Goal: Task Accomplishment & Management: Use online tool/utility

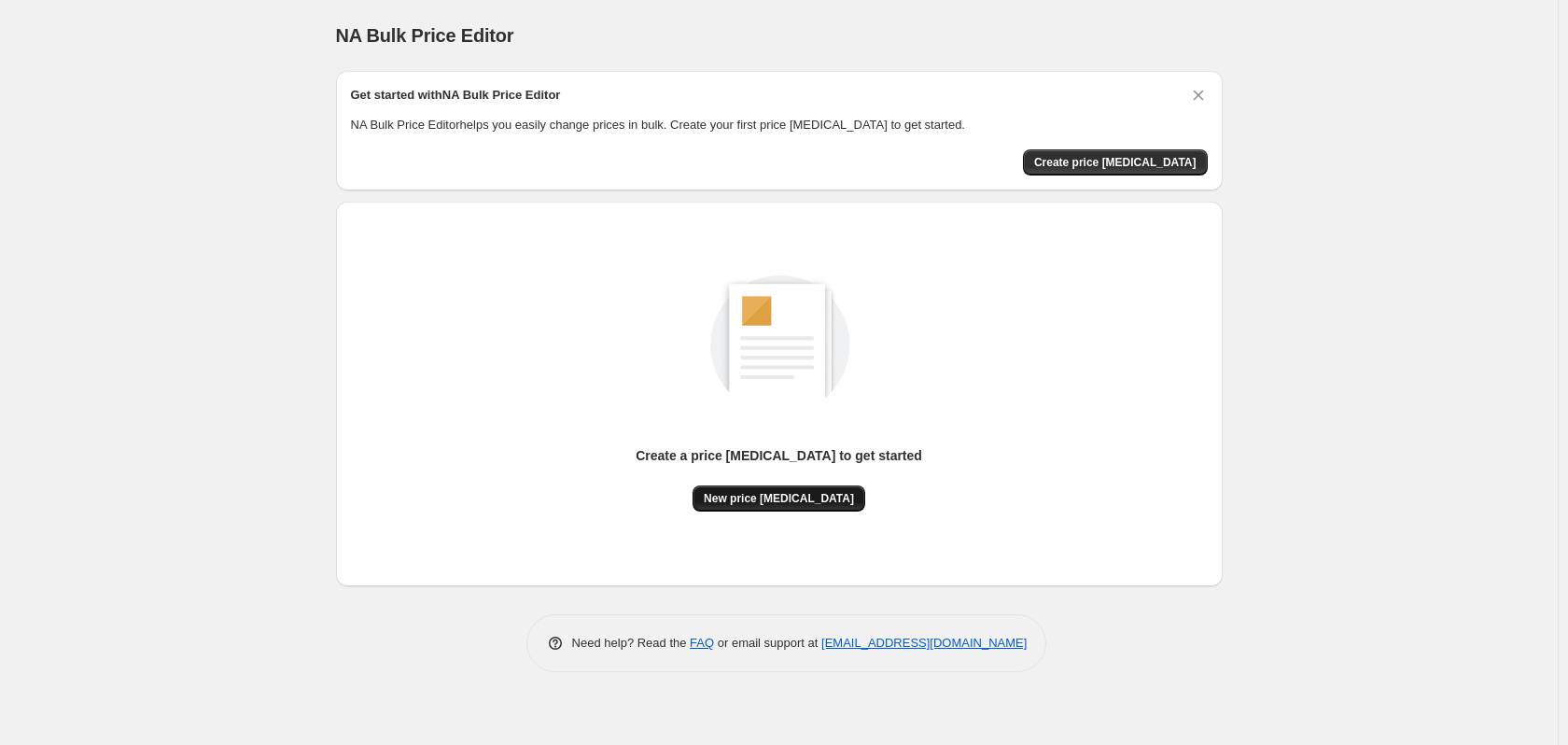
click at [751, 500] on span "New price change job" at bounding box center [778, 498] width 151 height 15
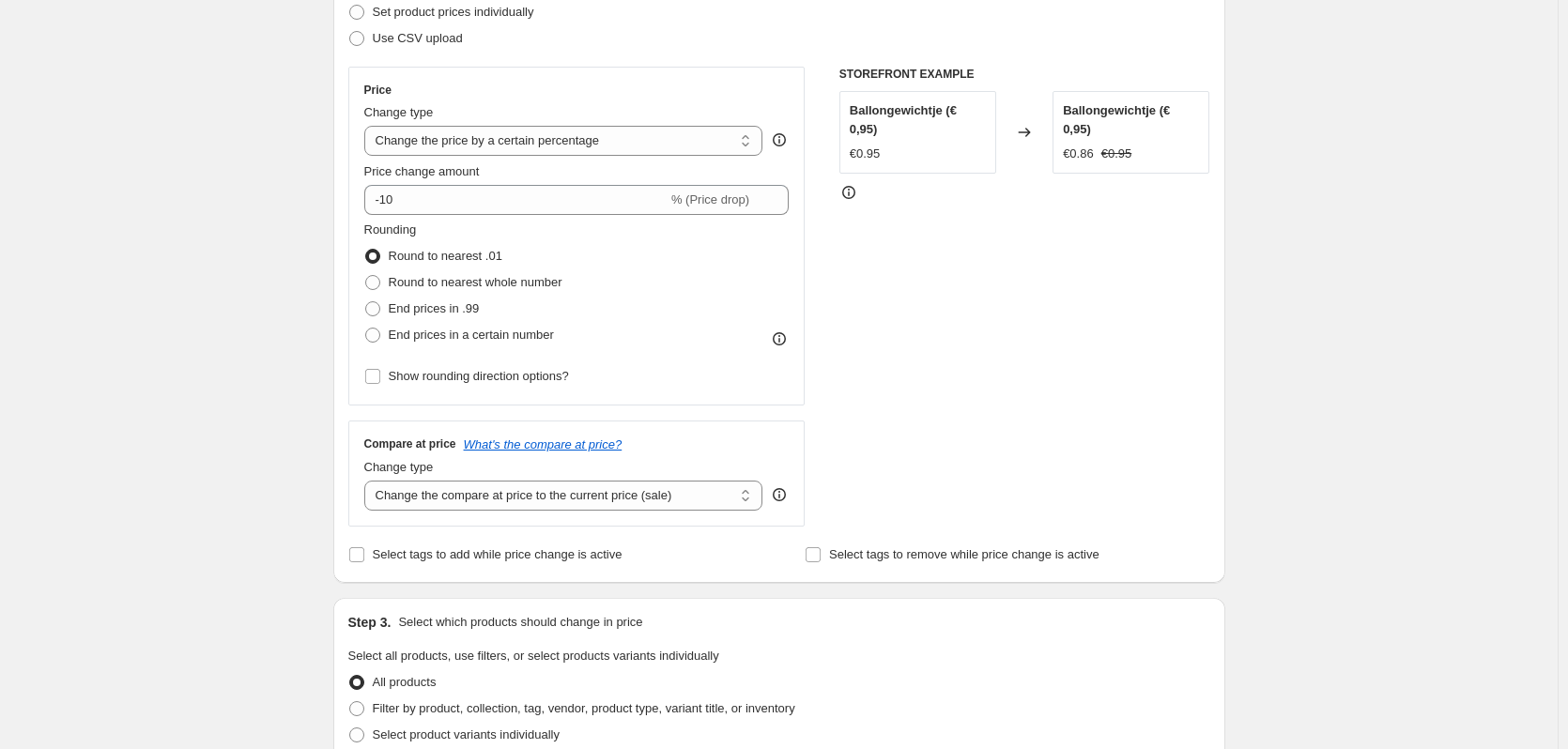
scroll to position [282, 0]
click at [616, 140] on select "Change the price to a certain amount Change the price by a certain amount Chang…" at bounding box center [563, 138] width 399 height 30
select select "to"
click at [368, 123] on select "Change the price to a certain amount Change the price by a certain amount Chang…" at bounding box center [563, 138] width 399 height 30
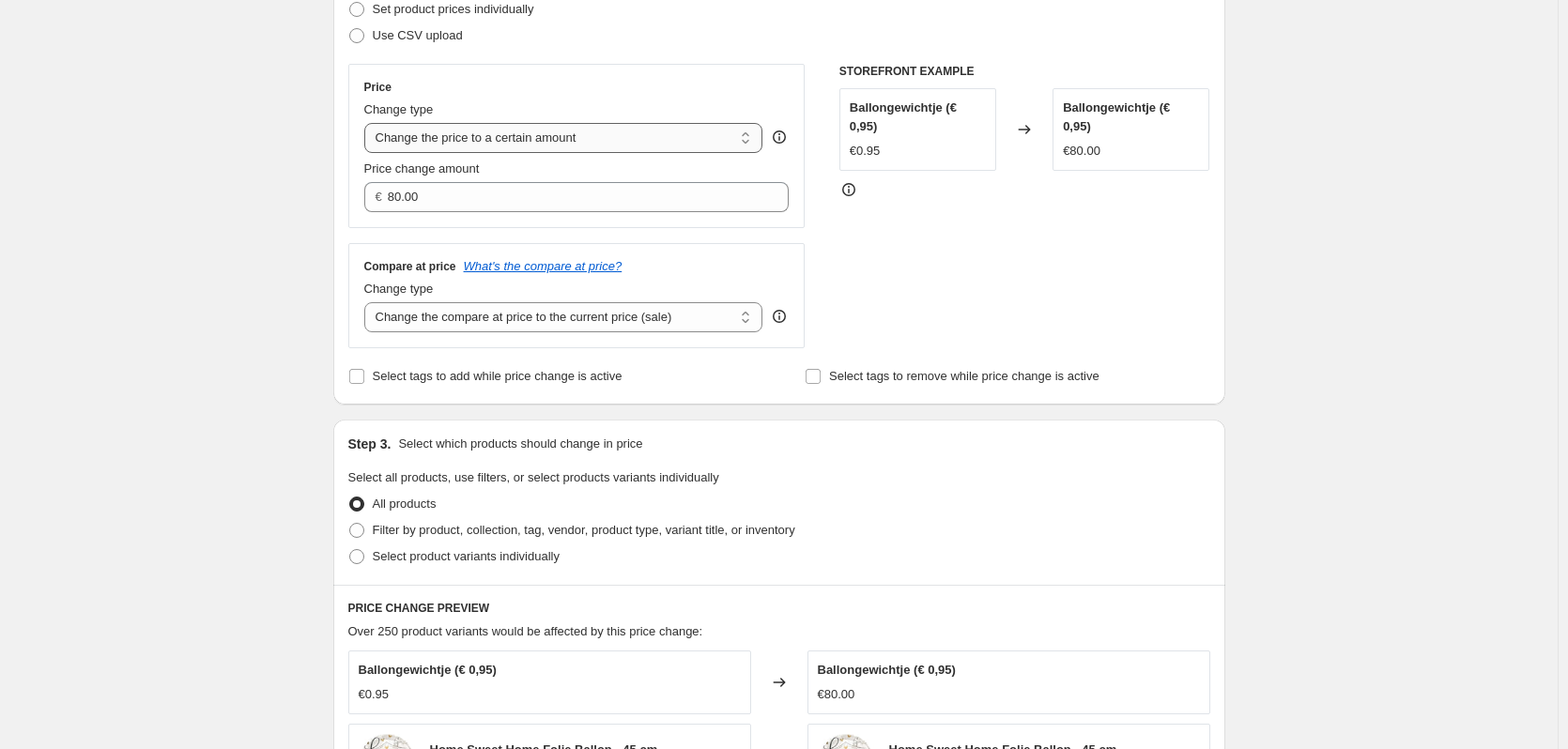
click at [624, 131] on select "Change the price to a certain amount Change the price by a certain amount Chang…" at bounding box center [563, 138] width 399 height 30
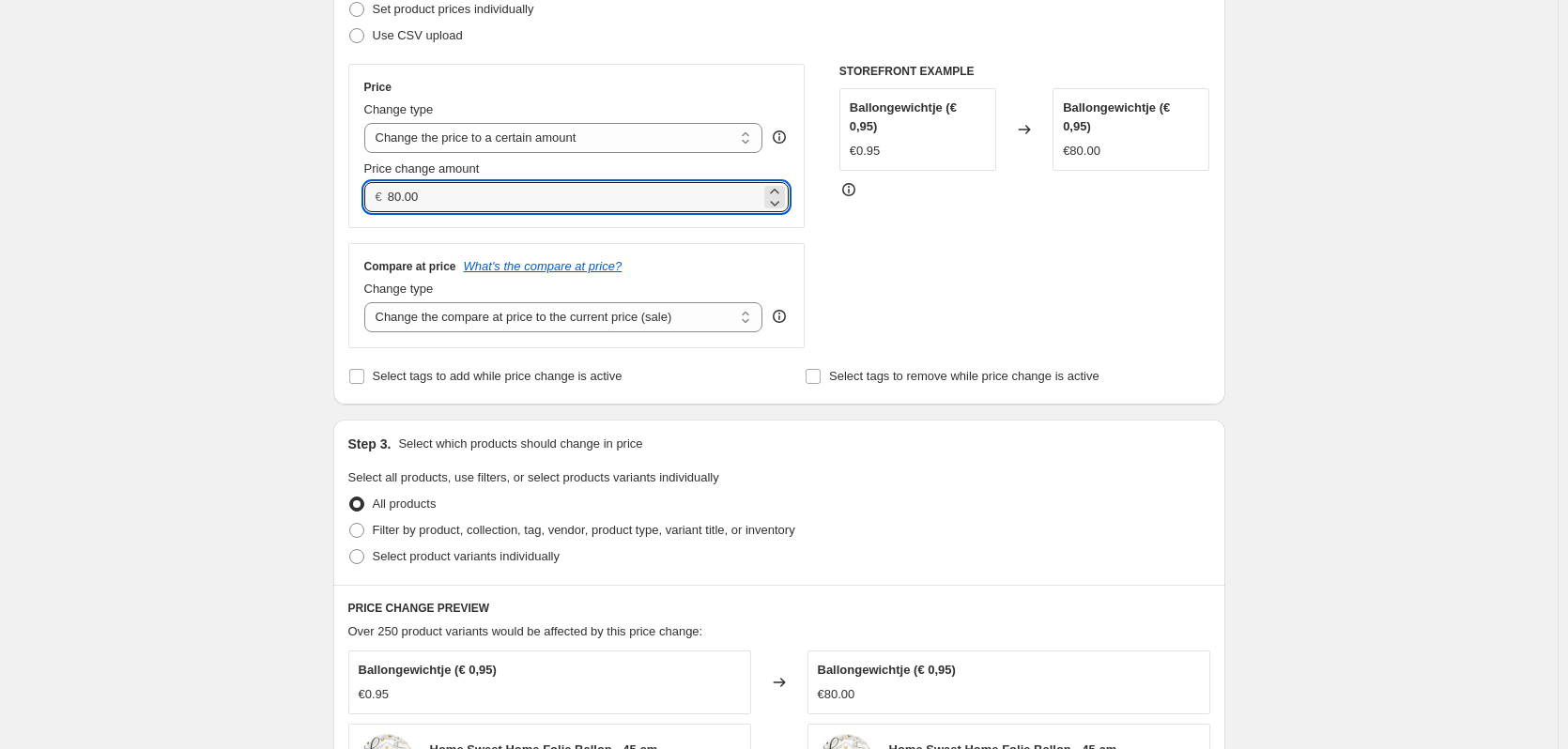
drag, startPoint x: 551, startPoint y: 207, endPoint x: 303, endPoint y: 194, distance: 248.3
click at [303, 194] on div "Create new price change job. This page is ready Create new price change job Dra…" at bounding box center [779, 562] width 1557 height 1689
type input "1.50"
click at [303, 194] on div "Create new price change job. This page is ready Create new price change job Dra…" at bounding box center [779, 562] width 1557 height 1689
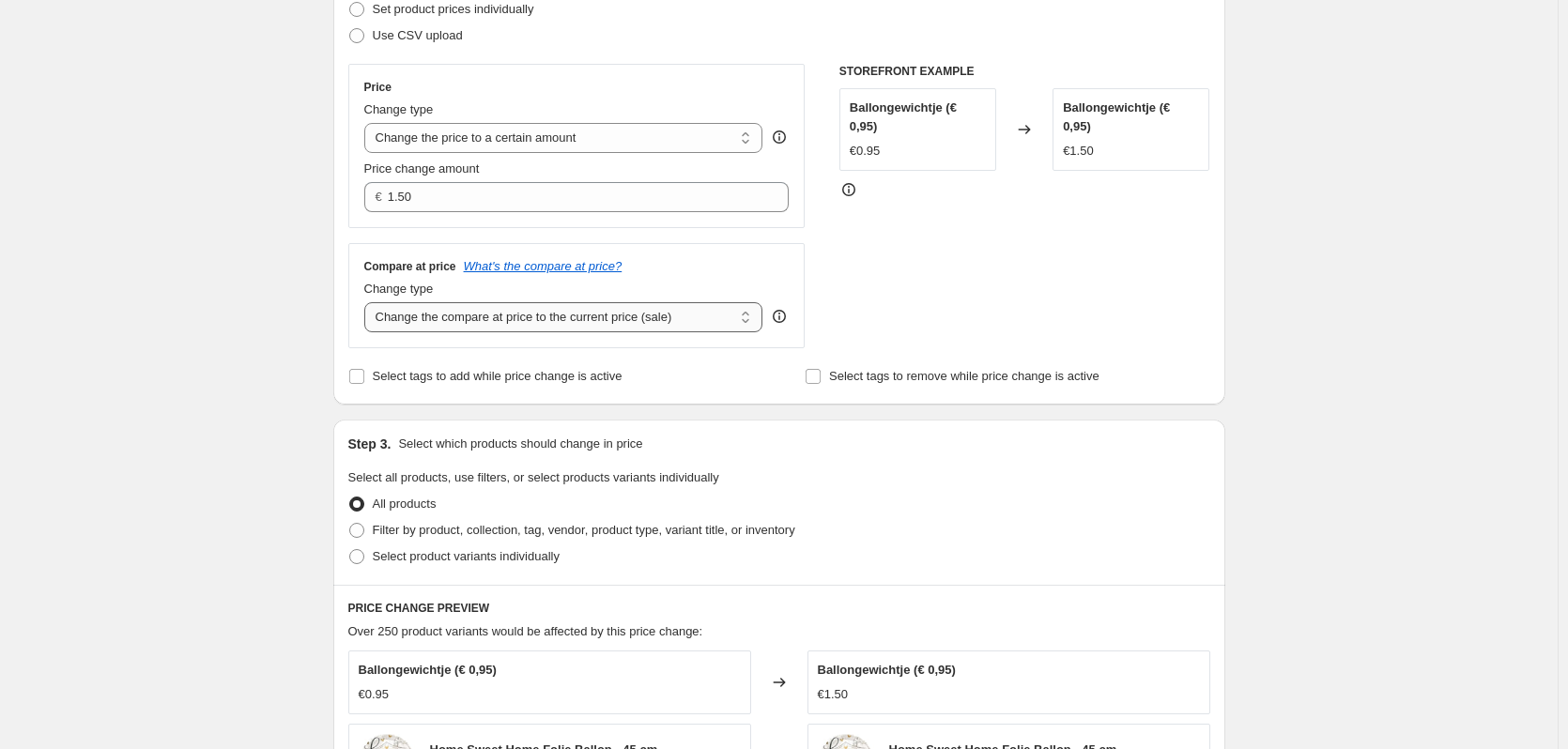
click at [394, 313] on select "Change the compare at price to the current price (sale) Change the compare at p…" at bounding box center [563, 318] width 399 height 30
select select "to"
click at [368, 303] on select "Change the compare at price to the current price (sale) Change the compare at p…" at bounding box center [563, 318] width 399 height 30
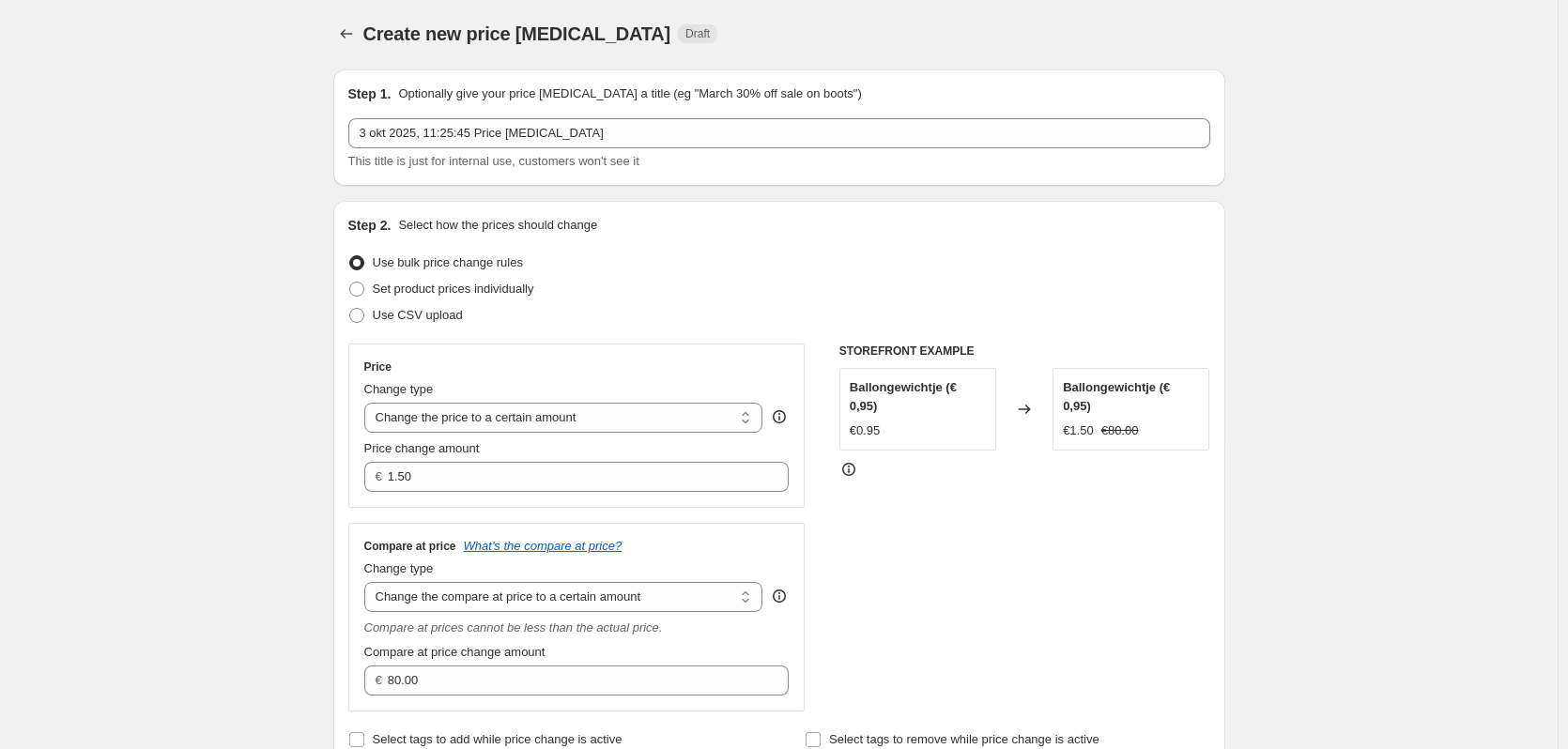
scroll to position [0, 0]
click at [371, 295] on label "Set product prices individually" at bounding box center [441, 291] width 186 height 27
click at [350, 284] on input "Set product prices individually" at bounding box center [349, 284] width 1 height 1
radio input "true"
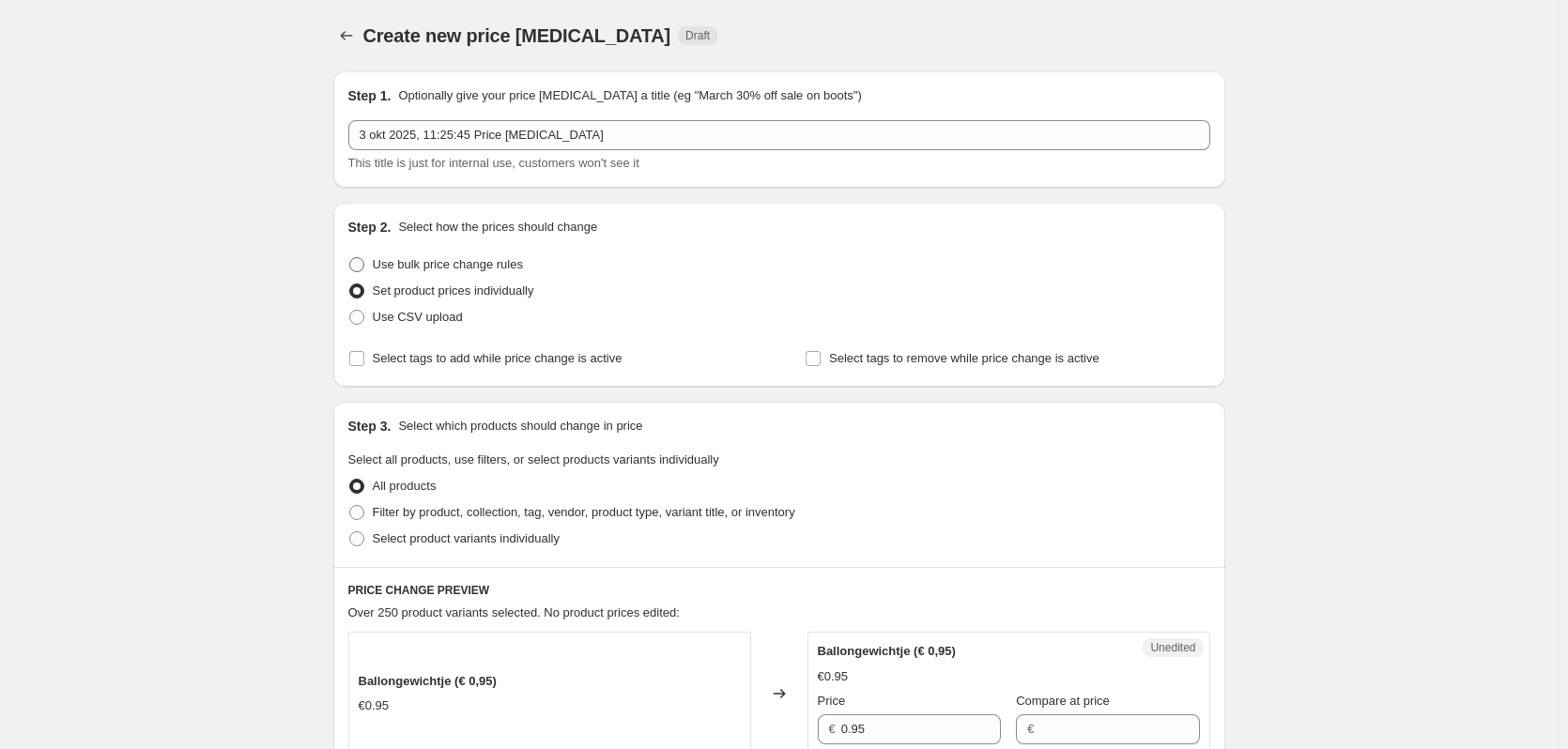
click at [404, 259] on span "Use bulk price change rules" at bounding box center [448, 264] width 150 height 14
click at [350, 258] on input "Use bulk price change rules" at bounding box center [349, 257] width 1 height 1
radio input "true"
select select "to"
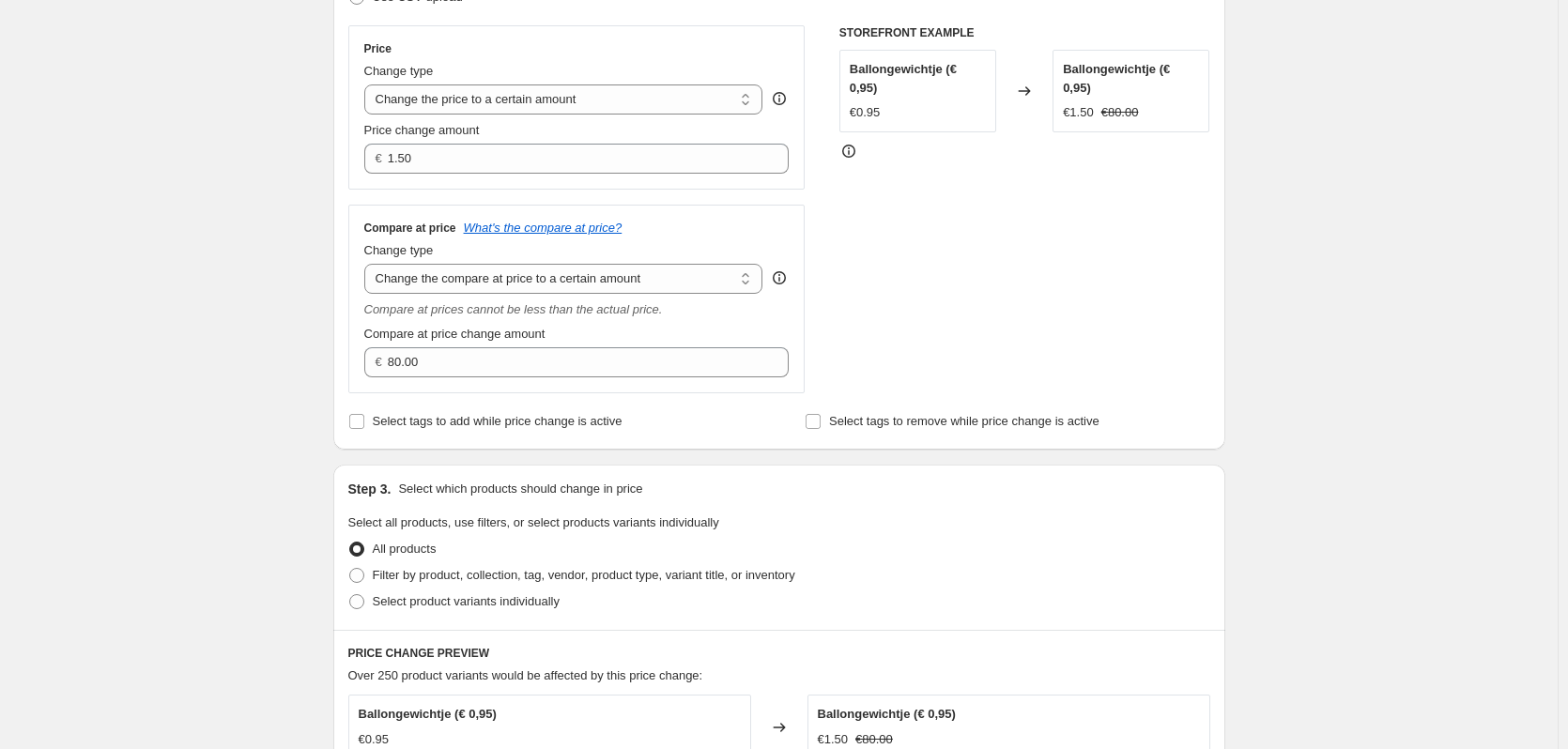
scroll to position [563, 0]
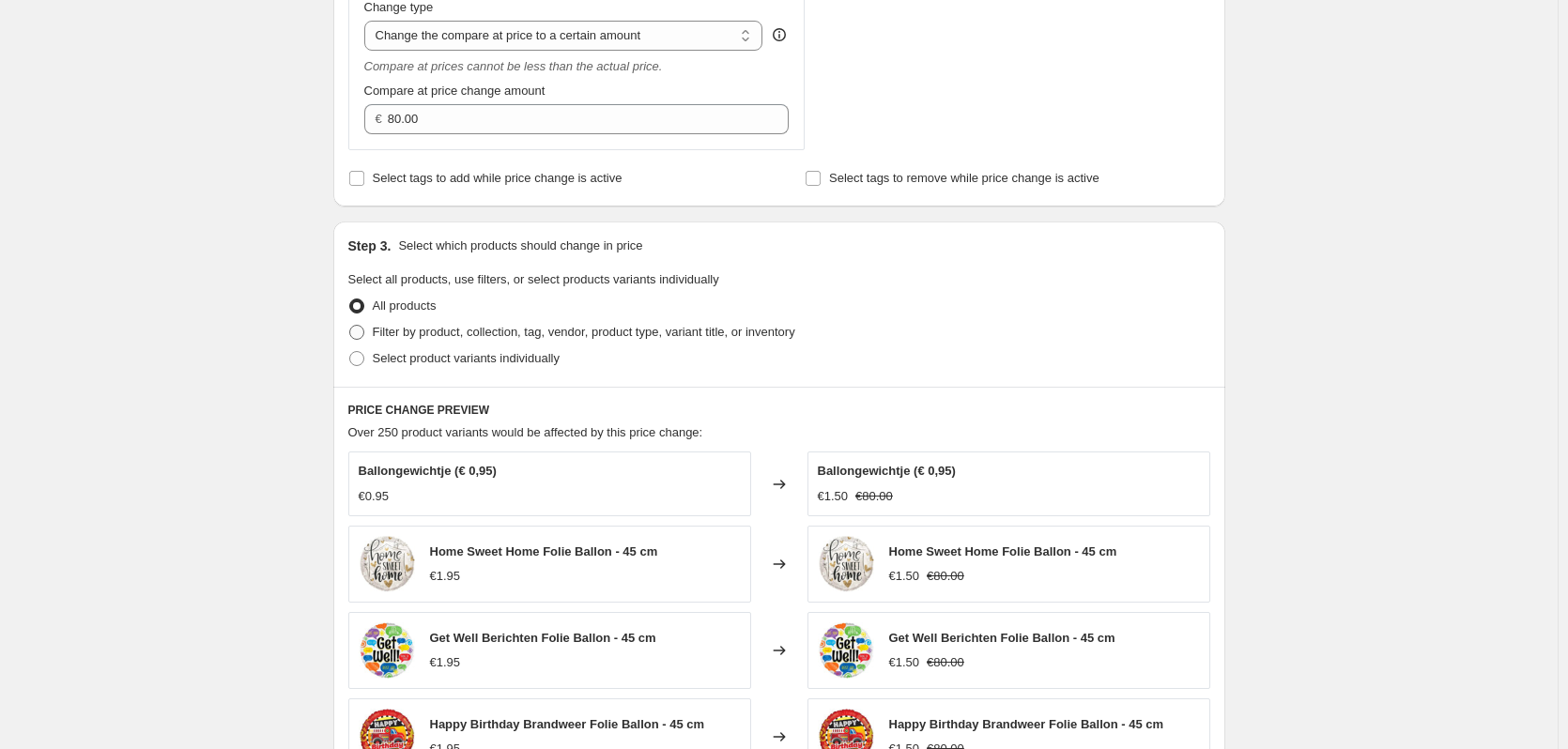
click at [403, 330] on span "Filter by product, collection, tag, vendor, product type, variant title, or inv…" at bounding box center [584, 331] width 422 height 14
click at [350, 326] on input "Filter by product, collection, tag, vendor, product type, variant title, or inv…" at bounding box center [349, 325] width 1 height 1
radio input "true"
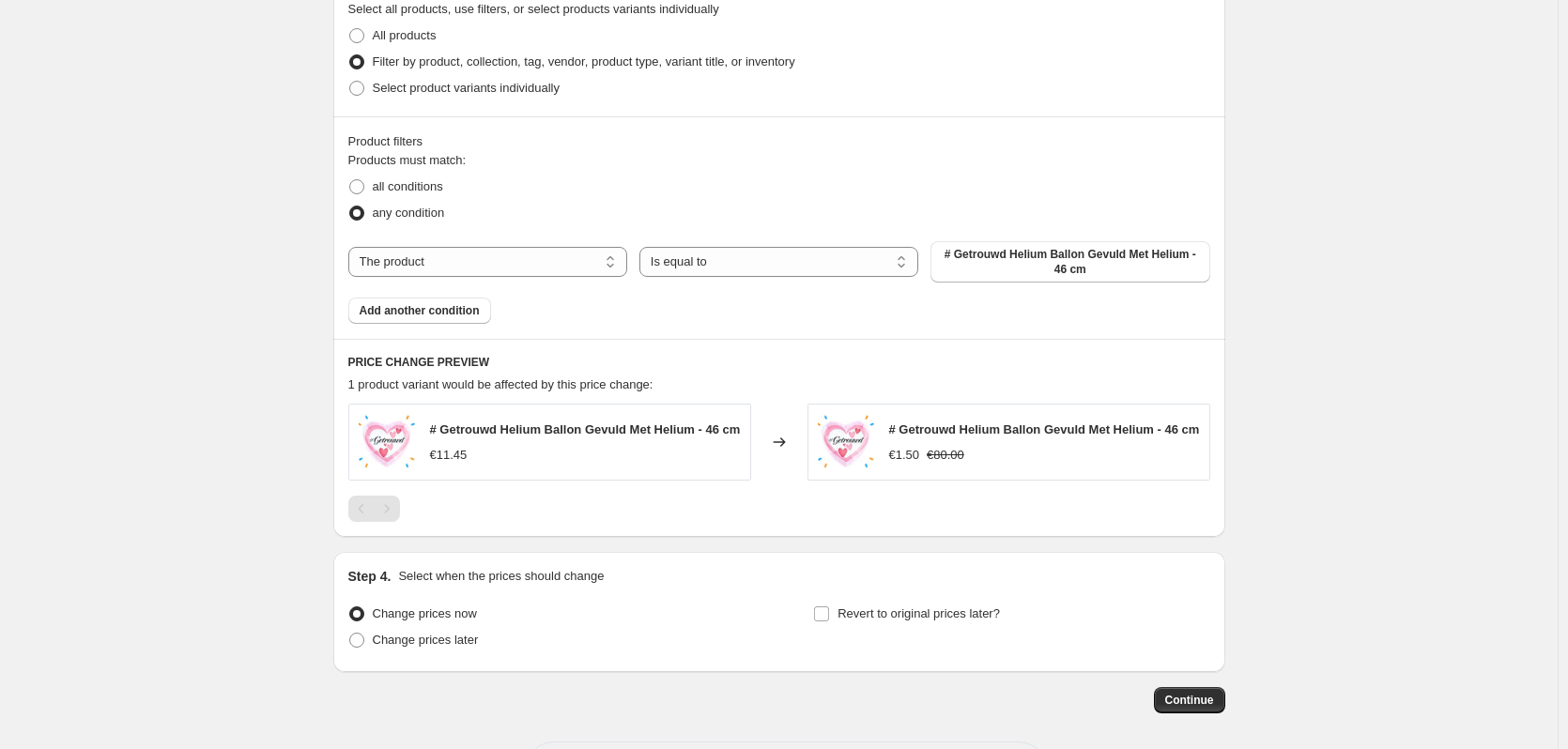
scroll to position [845, 0]
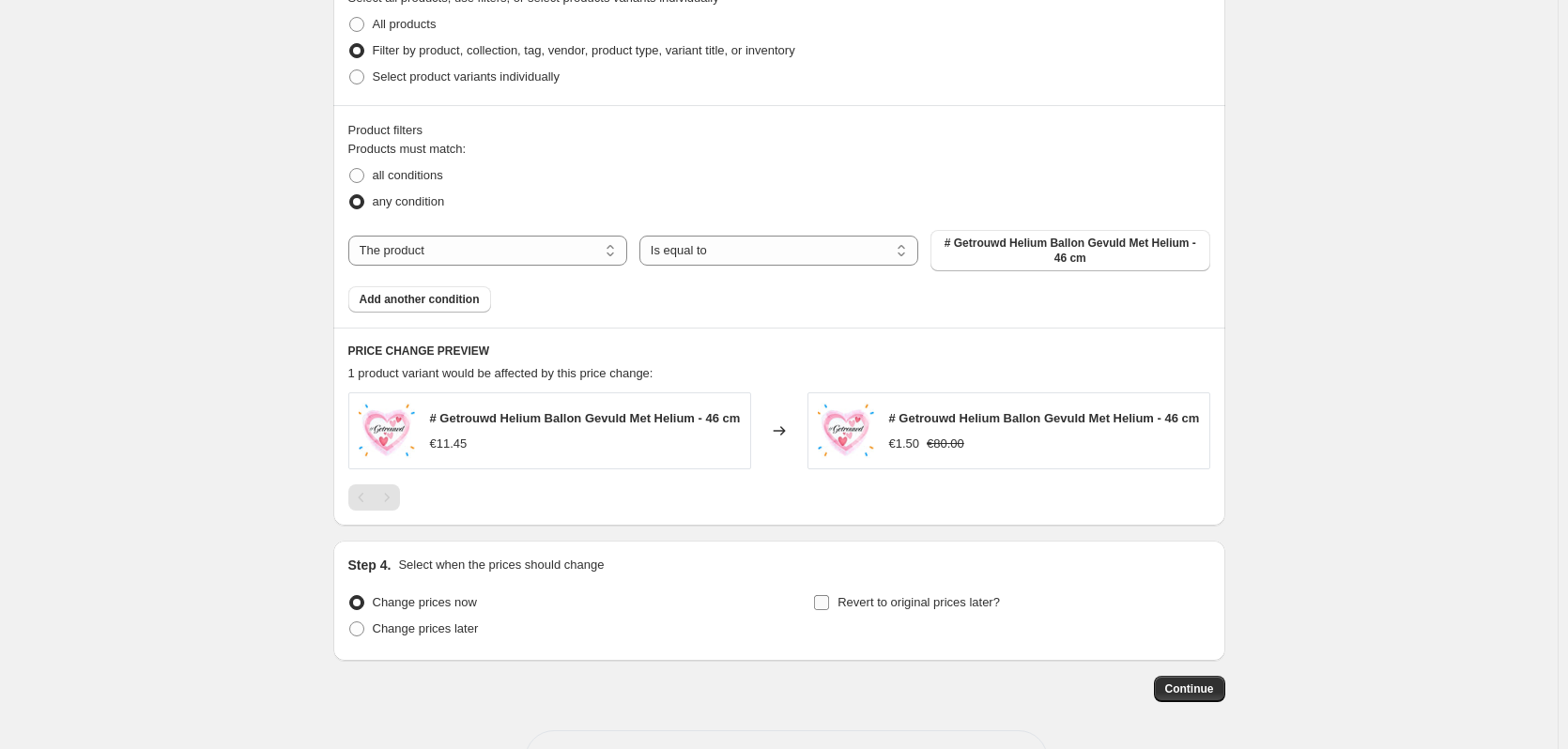
click at [835, 609] on label "Revert to original prices later?" at bounding box center [906, 603] width 187 height 27
click at [829, 609] on input "Revert to original prices later?" at bounding box center [821, 603] width 15 height 15
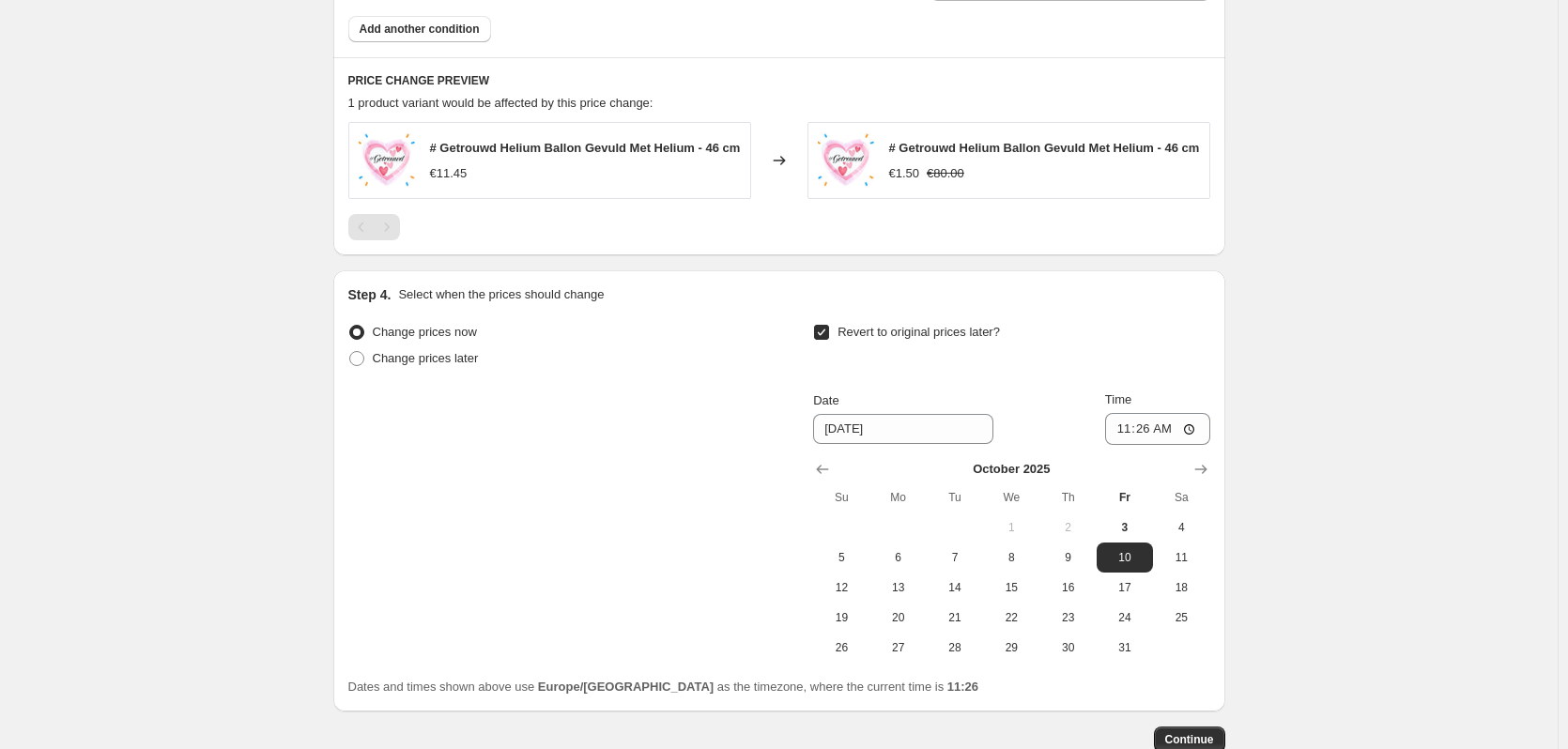
scroll to position [1127, 0]
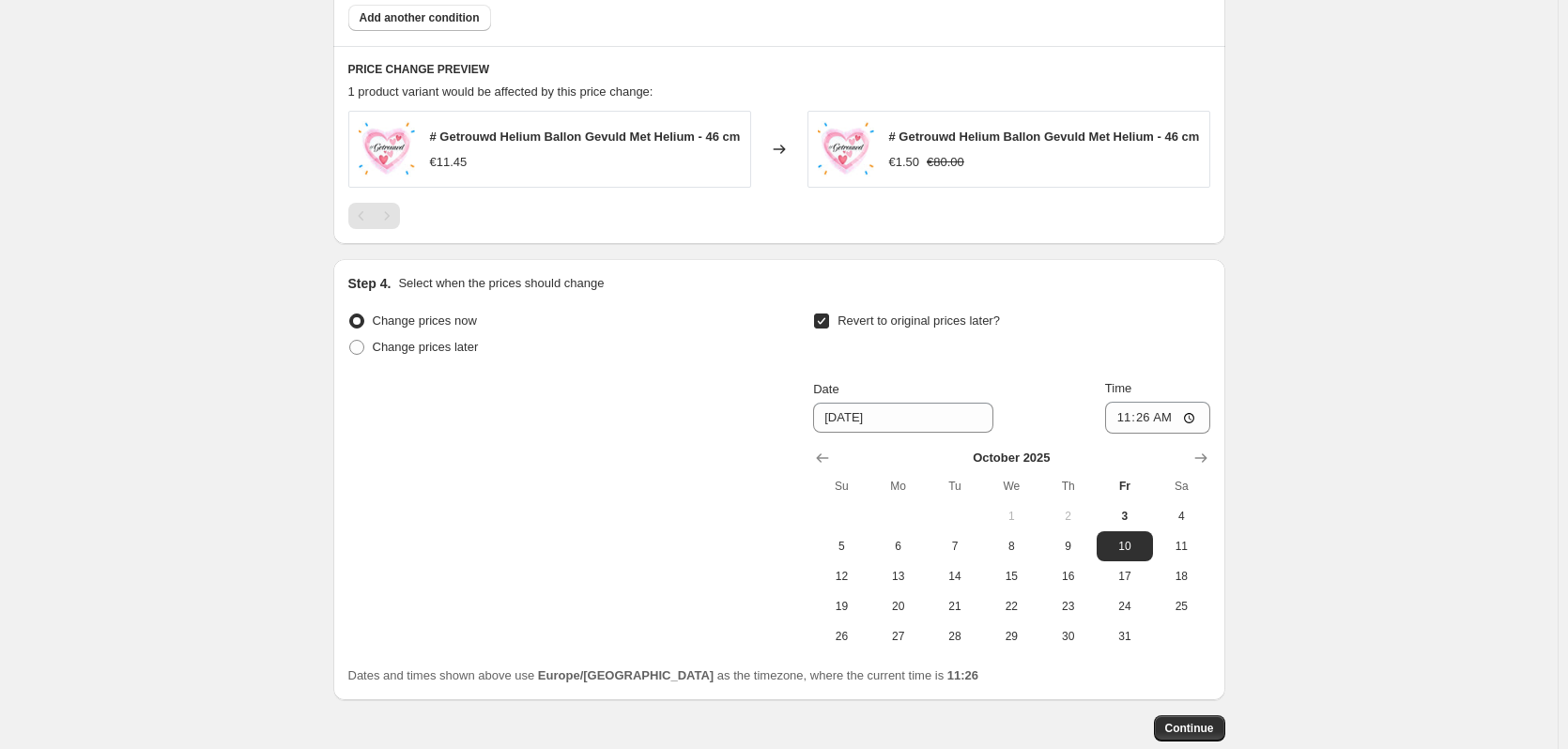
click at [829, 328] on input "Revert to original prices later?" at bounding box center [821, 321] width 15 height 15
checkbox input "false"
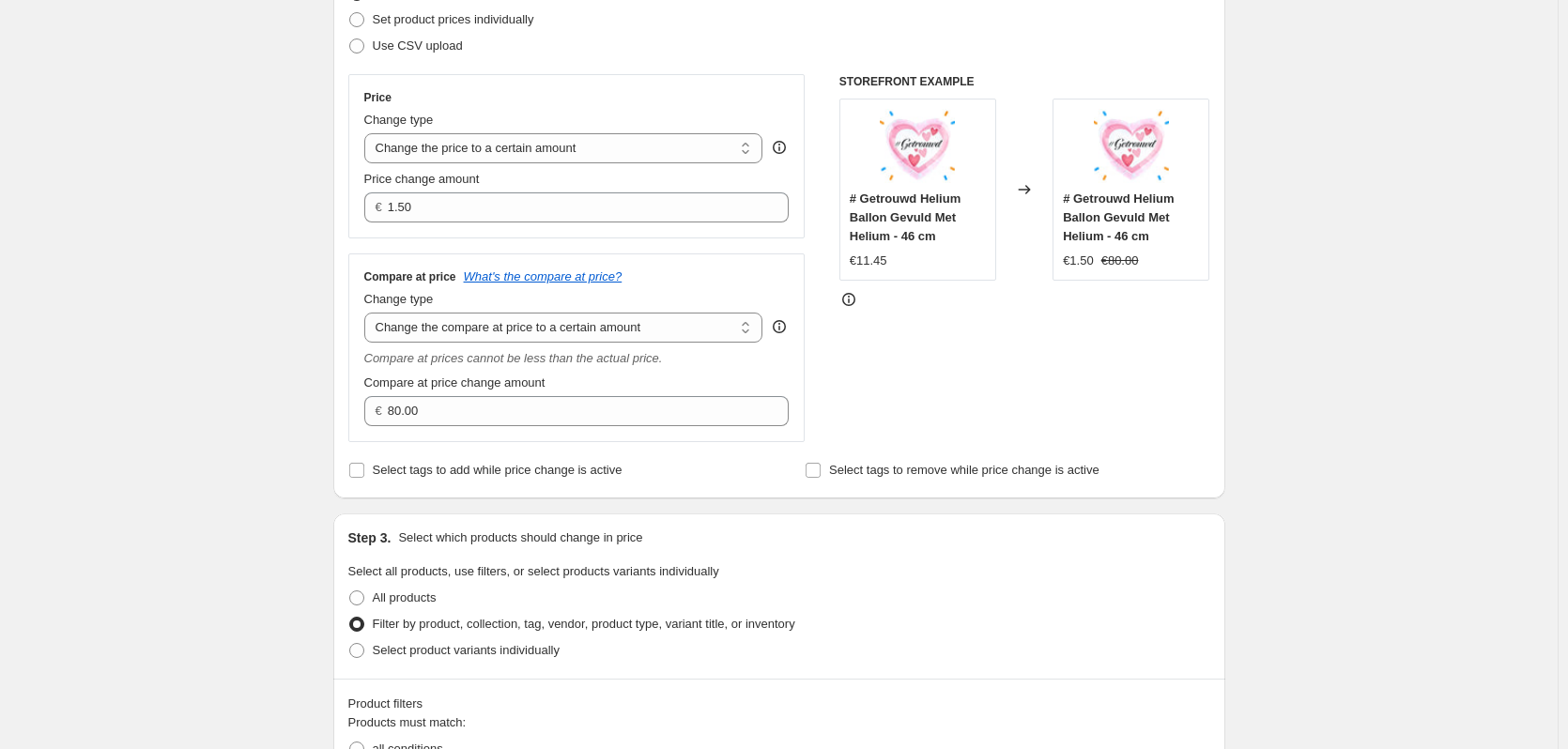
scroll to position [282, 0]
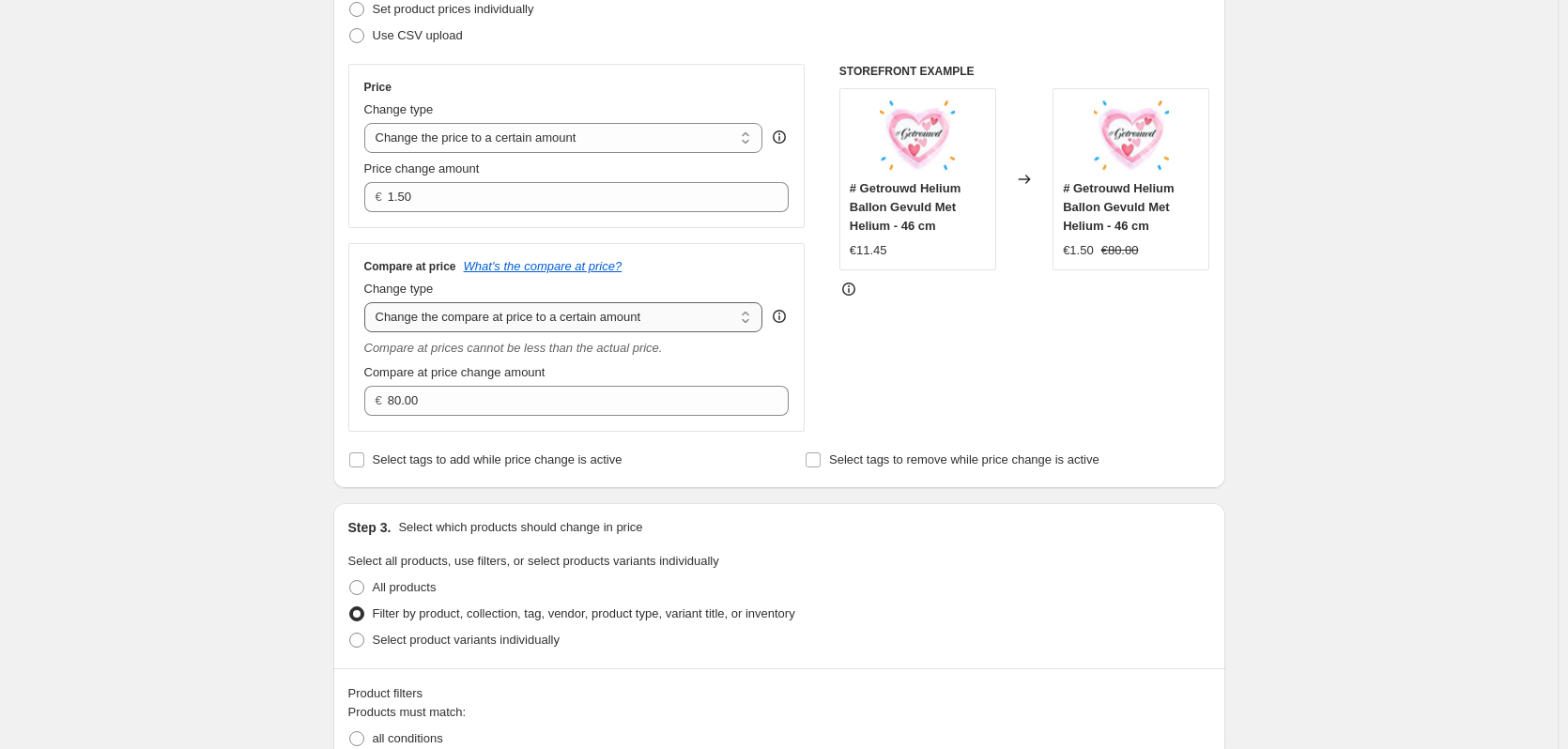
click at [439, 316] on select "Change the compare at price to the current price (sale) Change the compare at p…" at bounding box center [563, 318] width 399 height 30
select select "remove"
click at [368, 303] on select "Change the compare at price to the current price (sale) Change the compare at p…" at bounding box center [563, 318] width 399 height 30
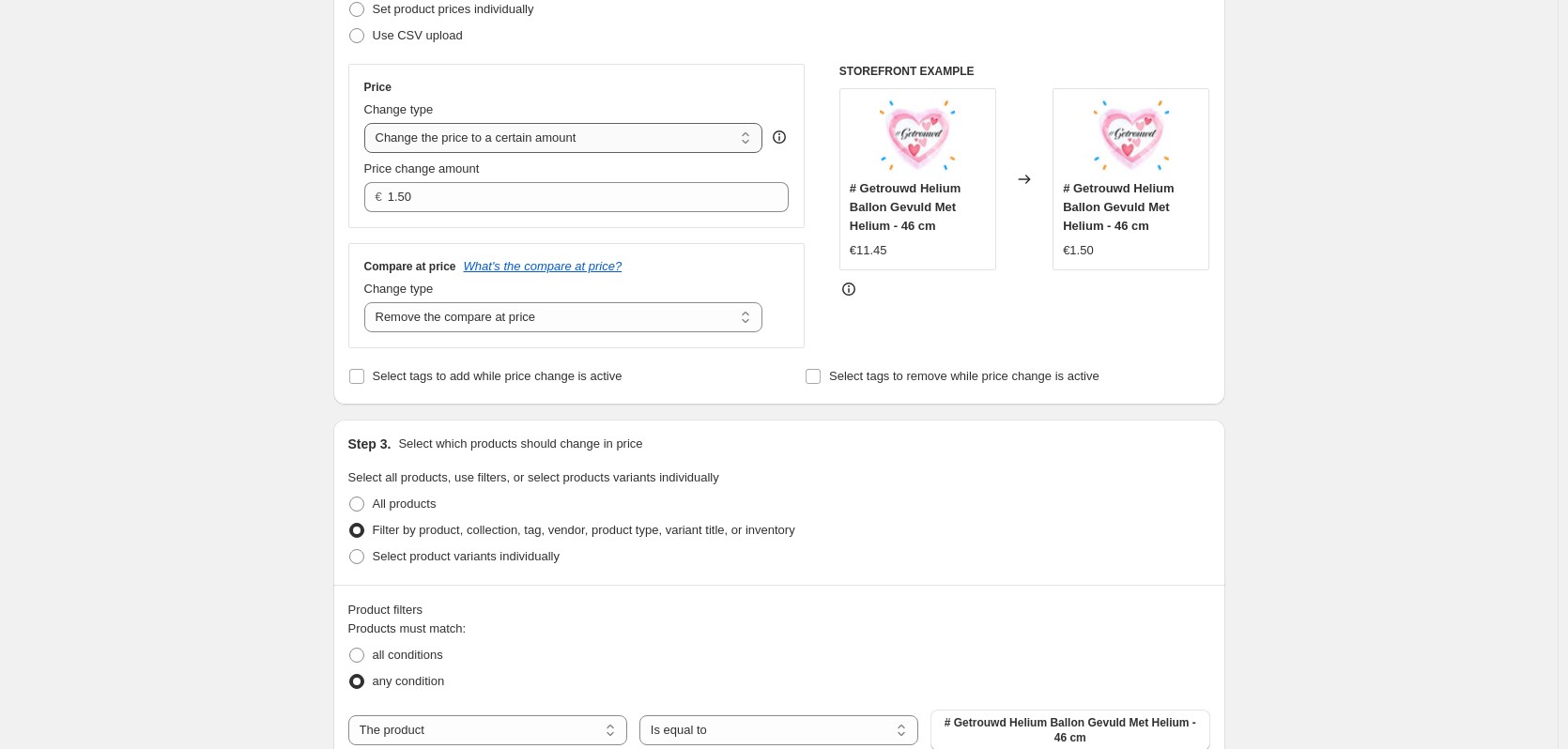
click at [486, 142] on select "Change the price to a certain amount Change the price by a certain amount Chang…" at bounding box center [563, 138] width 399 height 30
select select "by"
click at [368, 123] on select "Change the price to a certain amount Change the price by a certain amount Chang…" at bounding box center [563, 138] width 399 height 30
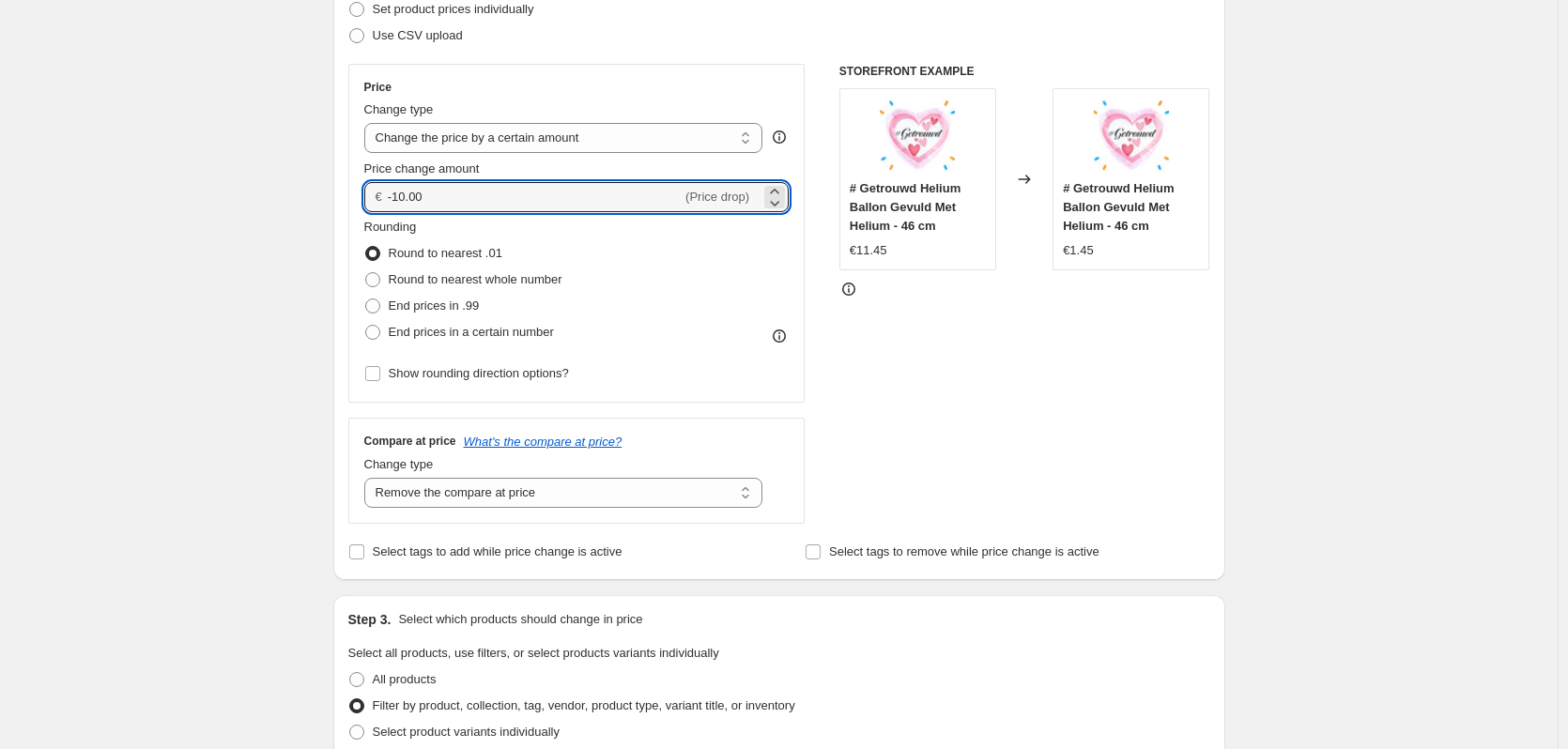
drag, startPoint x: 651, startPoint y: 196, endPoint x: 327, endPoint y: 203, distance: 324.1
click at [327, 203] on div "Step 1. Optionally give your price change job a title (eg "March 30% off sale o…" at bounding box center [772, 566] width 907 height 1583
type input "1"
type input "1.50"
click at [296, 215] on div "Create new price change job. This page is ready Create new price change job Dra…" at bounding box center [779, 595] width 1557 height 1753
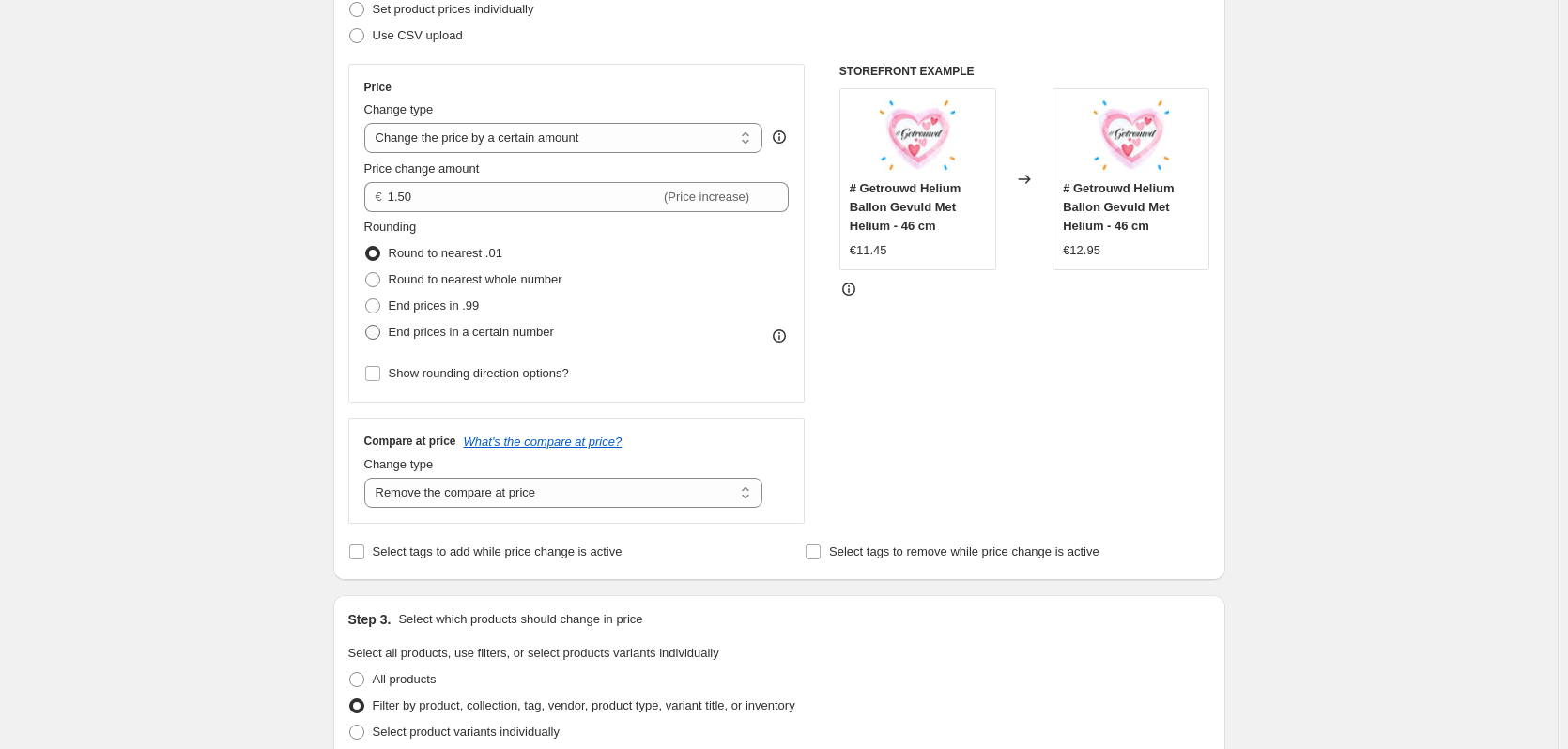
click at [386, 336] on label "End prices in a certain number" at bounding box center [459, 332] width 190 height 27
click at [366, 326] on input "End prices in a certain number" at bounding box center [365, 325] width 1 height 1
radio input "true"
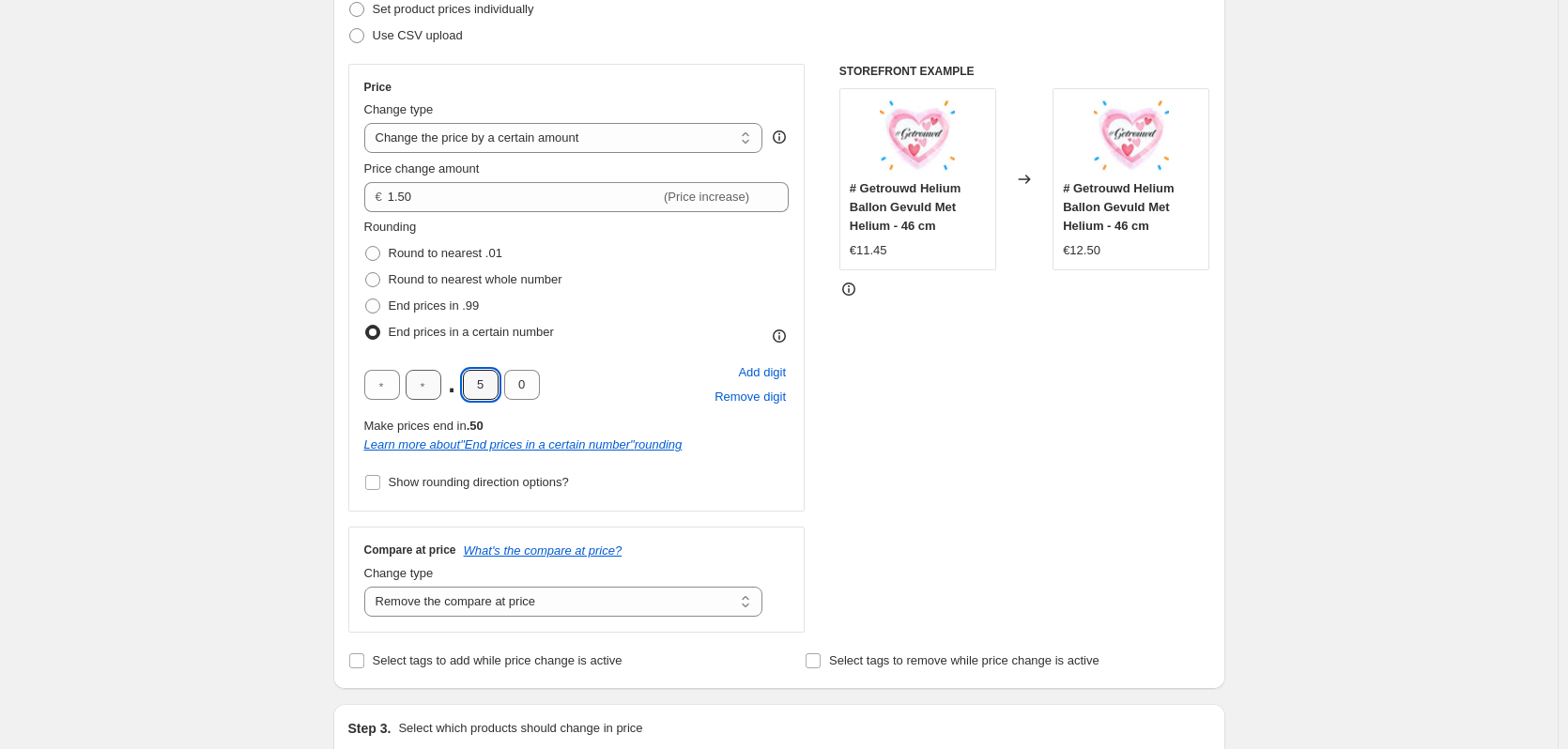
drag, startPoint x: 500, startPoint y: 389, endPoint x: 431, endPoint y: 394, distance: 69.2
click at [431, 394] on div ". 5 0" at bounding box center [451, 385] width 175 height 30
type input "9"
drag, startPoint x: 541, startPoint y: 383, endPoint x: 495, endPoint y: 383, distance: 46.0
click at [495, 383] on div ". 9 0" at bounding box center [451, 385] width 175 height 30
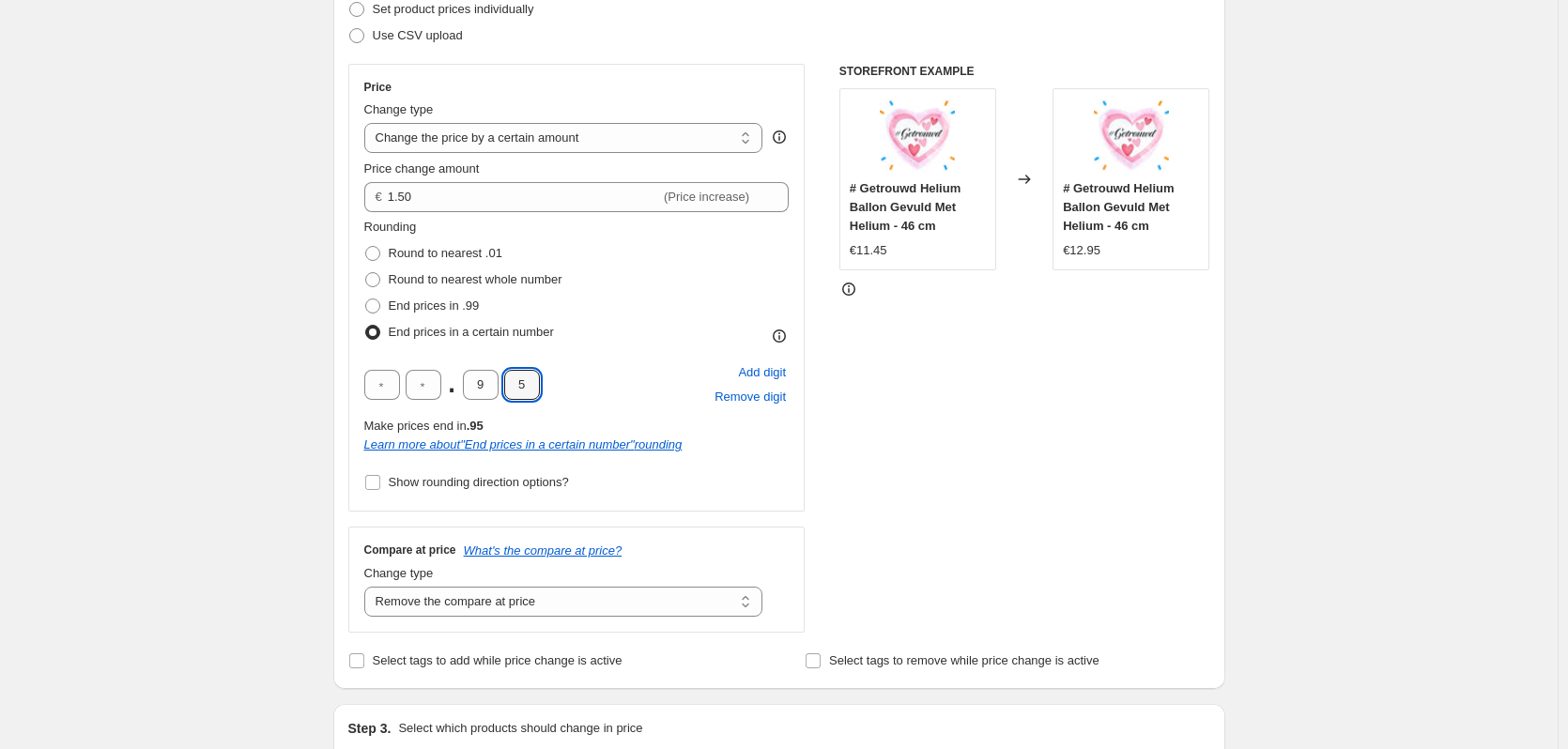
type input "5"
click at [613, 355] on div "Rounding Round to nearest .01 Round to nearest whole number End prices in .99 E…" at bounding box center [577, 356] width 425 height 278
click at [158, 400] on div "Create new price change job. This page is ready Create new price change job Dra…" at bounding box center [779, 649] width 1557 height 1862
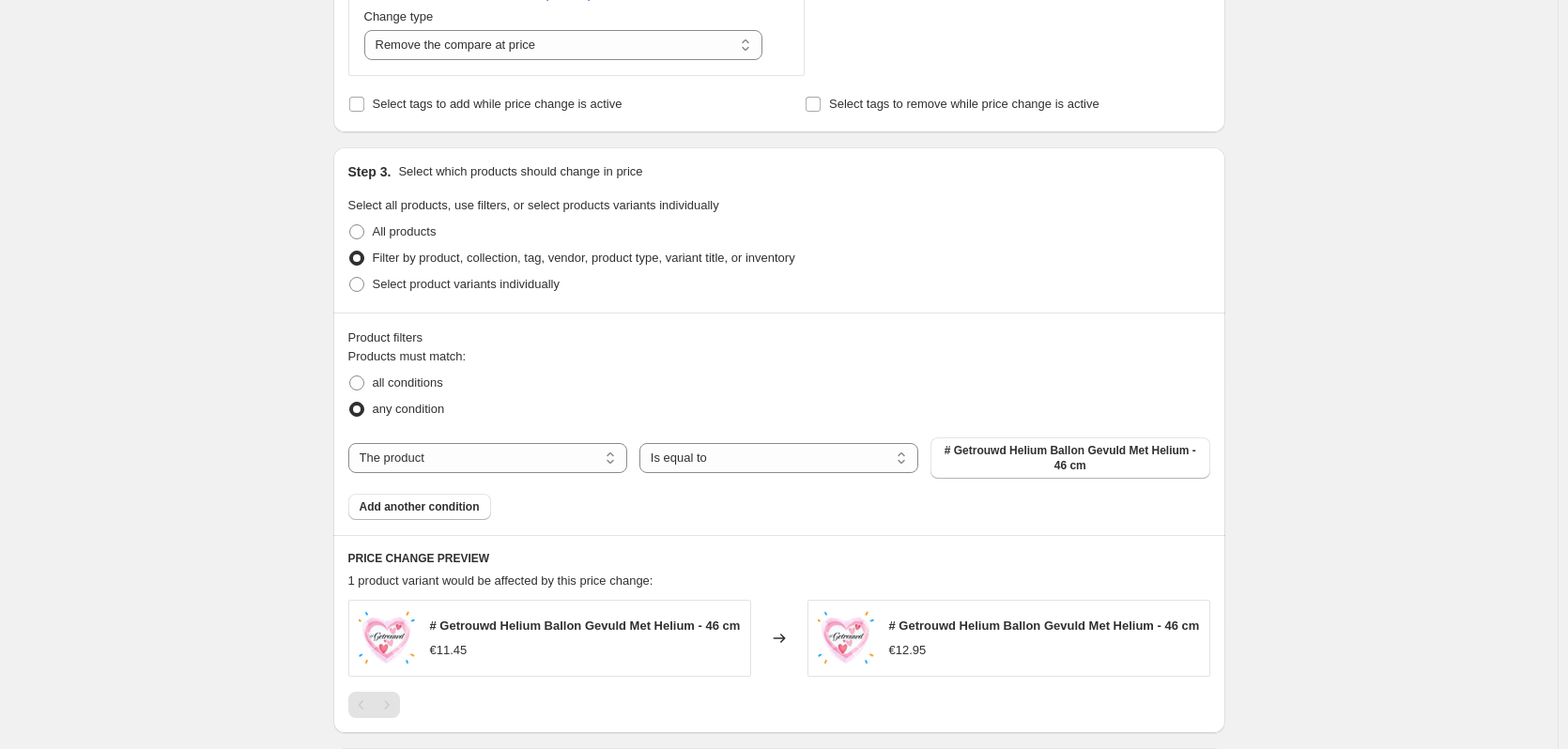
scroll to position [845, 0]
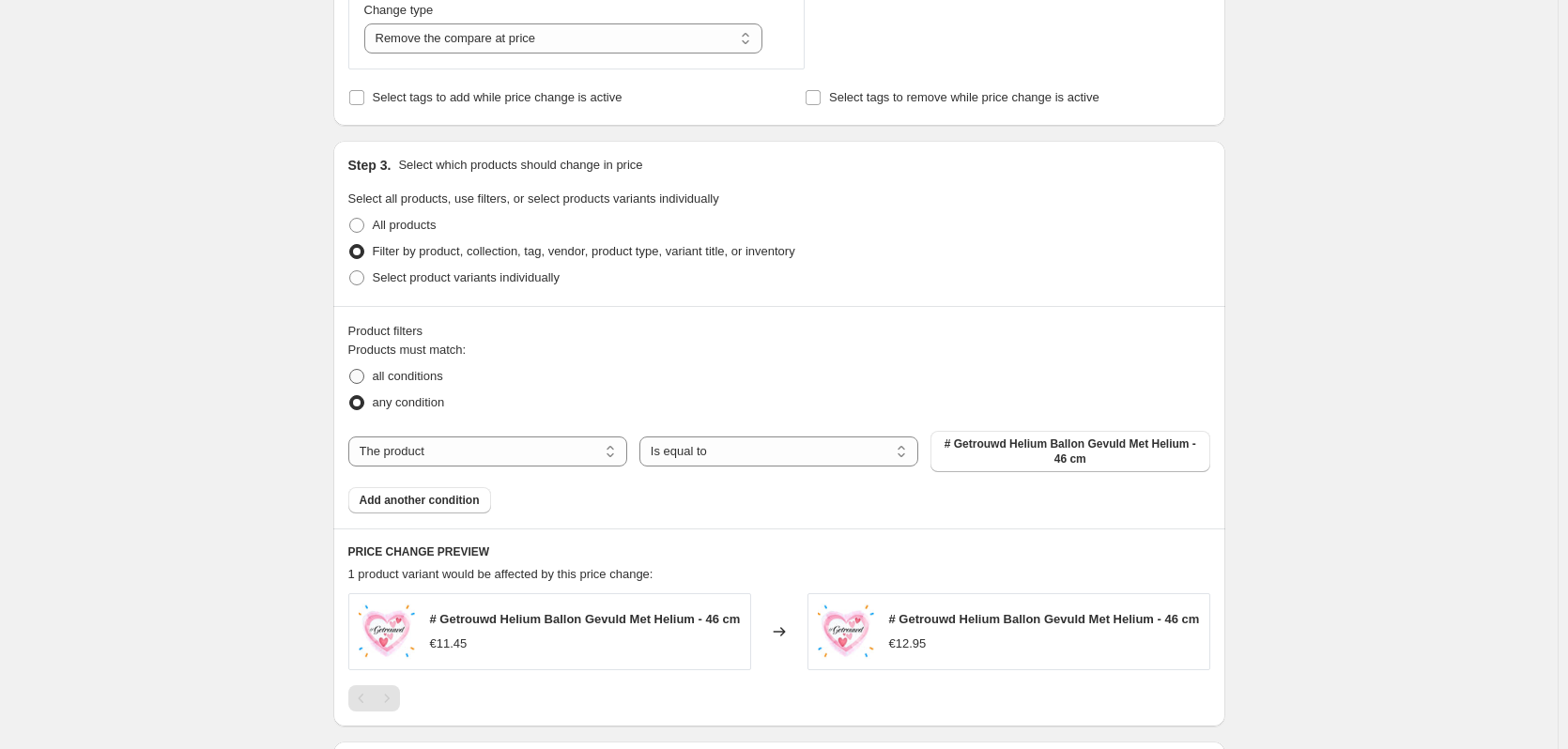
click at [420, 380] on span "all conditions" at bounding box center [408, 376] width 70 height 14
click at [350, 370] on input "all conditions" at bounding box center [349, 369] width 1 height 1
radio input "true"
click at [385, 410] on span "any condition" at bounding box center [409, 402] width 72 height 14
click at [350, 396] on input "any condition" at bounding box center [349, 395] width 1 height 1
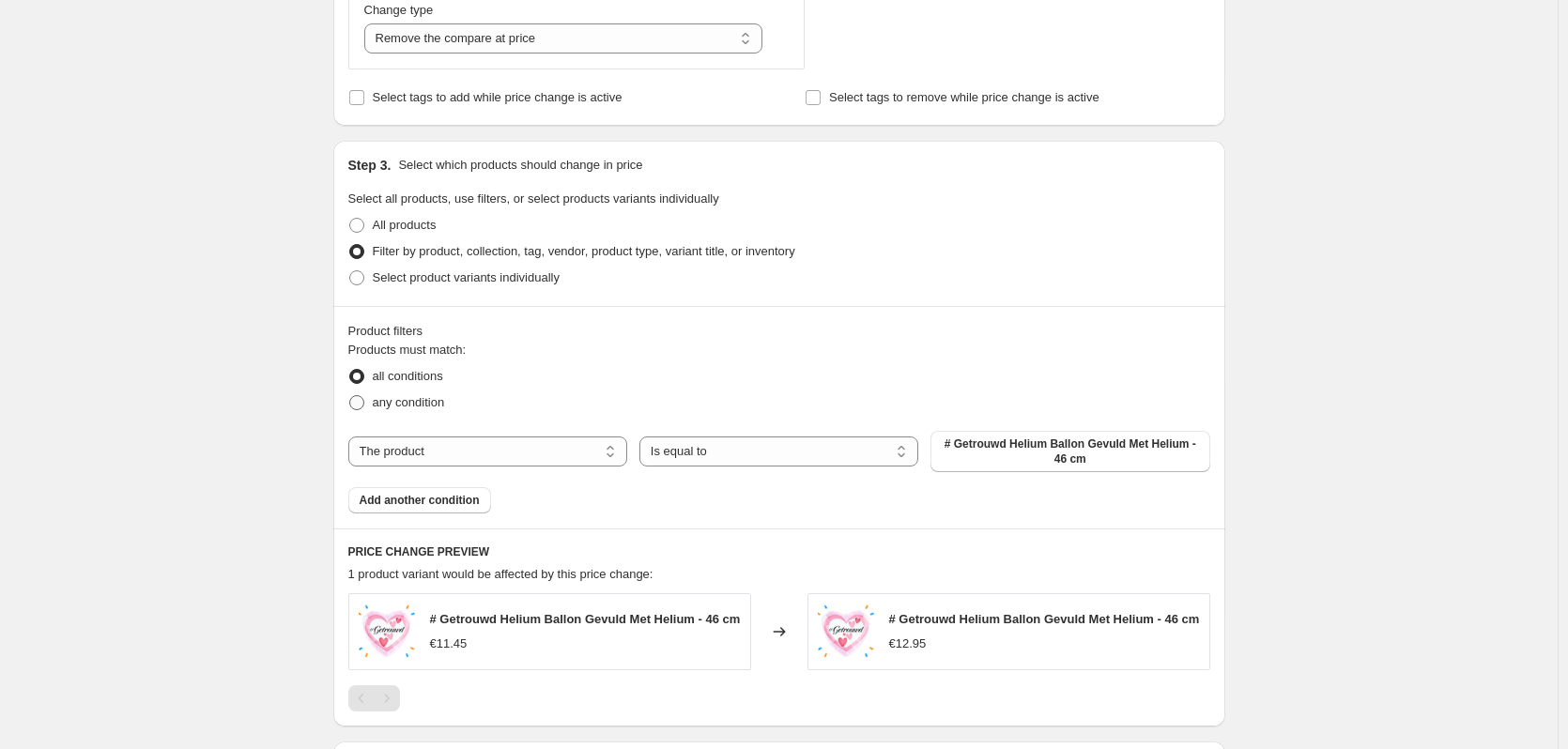
radio input "true"
click at [407, 451] on select "The product The product's collection The product's tag The product's vendor The…" at bounding box center [488, 451] width 279 height 30
select select "collection"
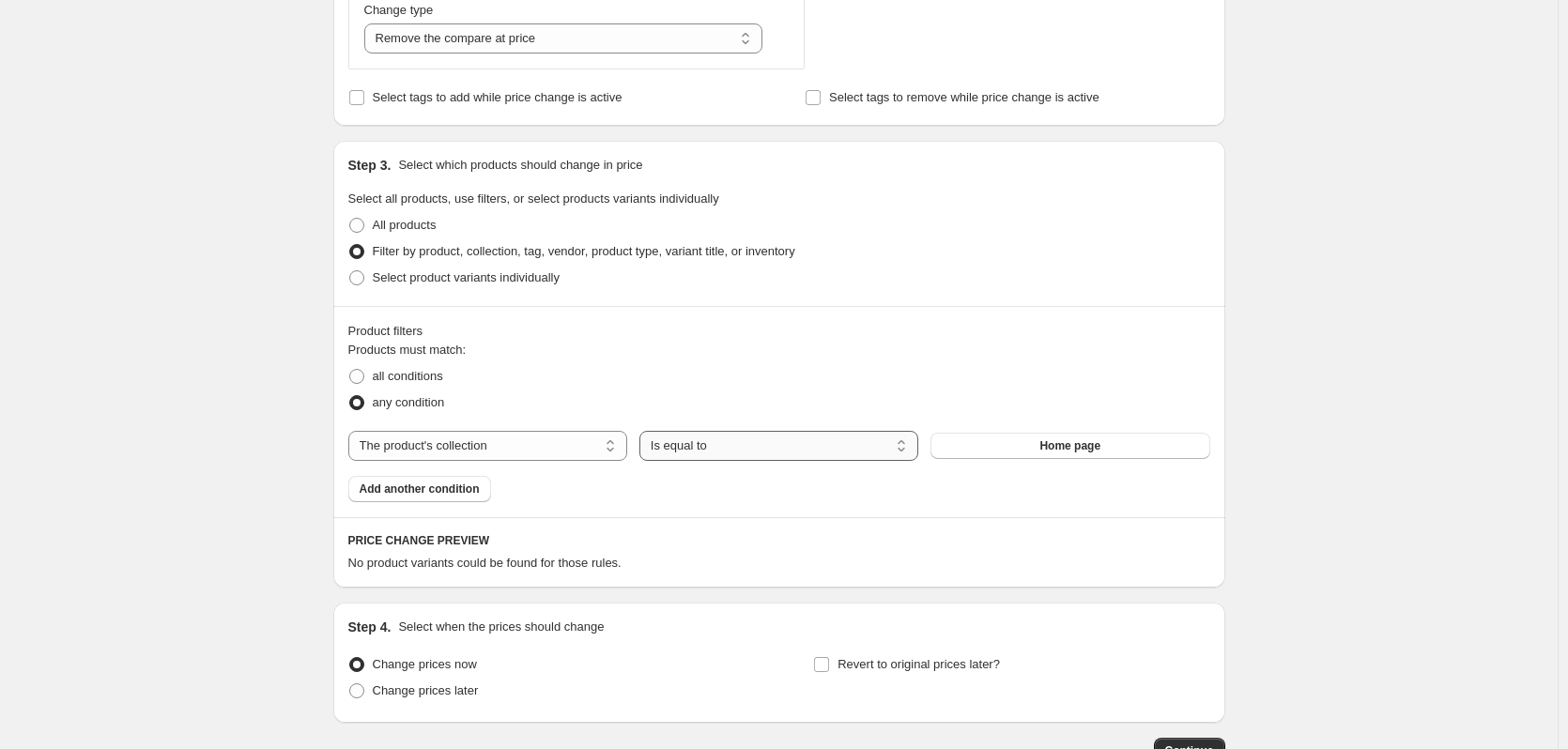
click at [698, 444] on select "Is equal to Is not equal to" at bounding box center [779, 446] width 279 height 30
click at [1027, 448] on button "Home page" at bounding box center [1069, 445] width 279 height 27
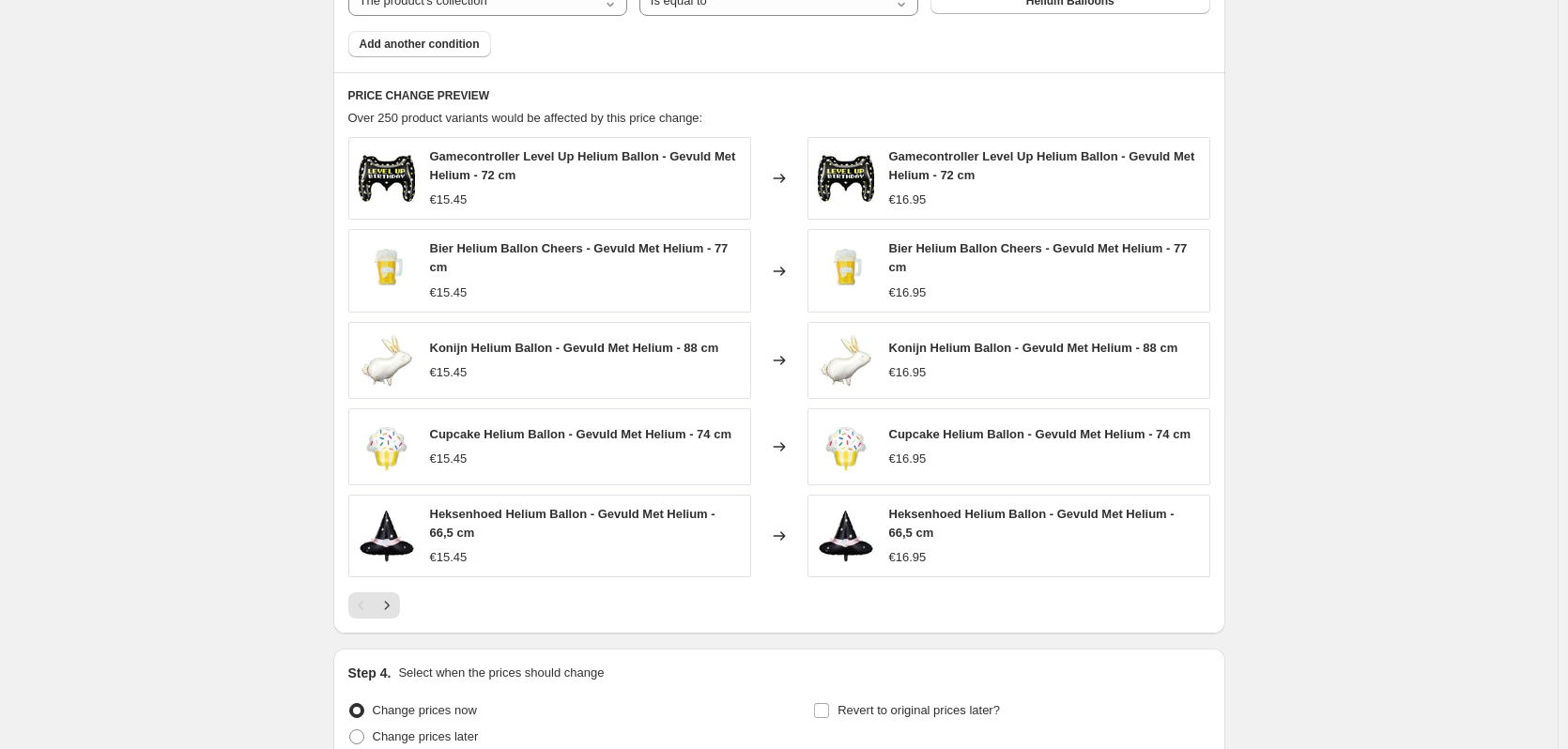
scroll to position [1314, 0]
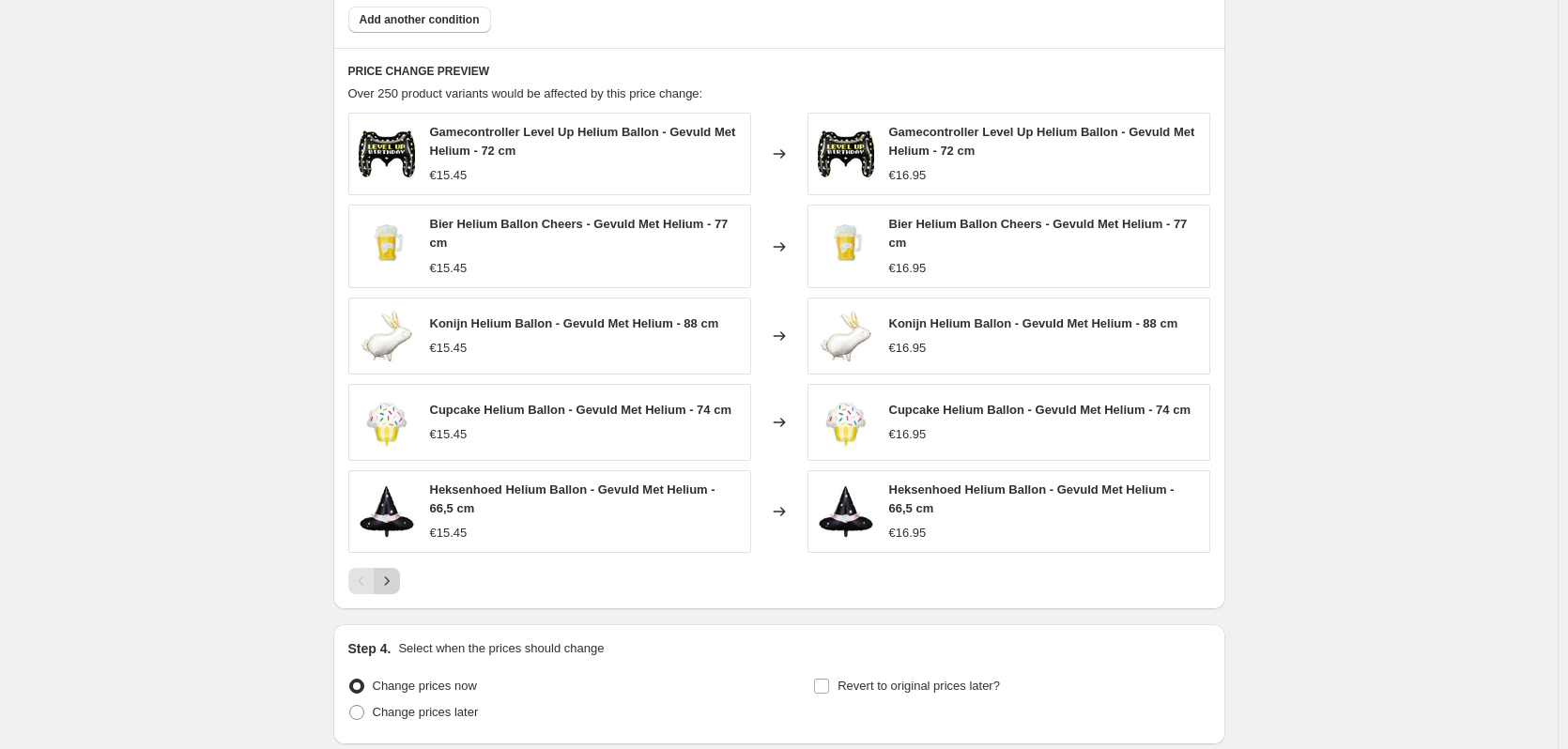
click at [388, 586] on icon "Next" at bounding box center [386, 581] width 19 height 19
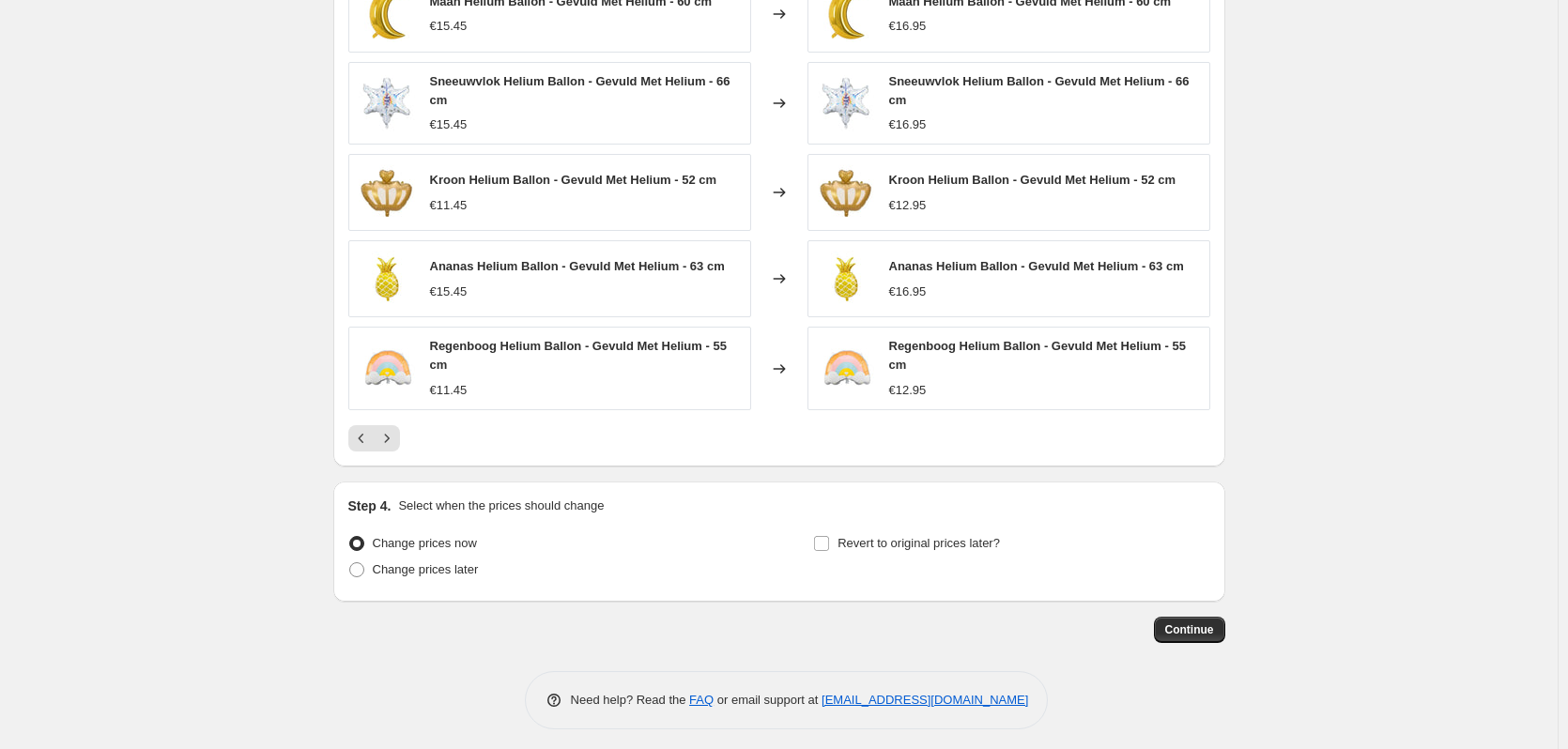
scroll to position [1460, 0]
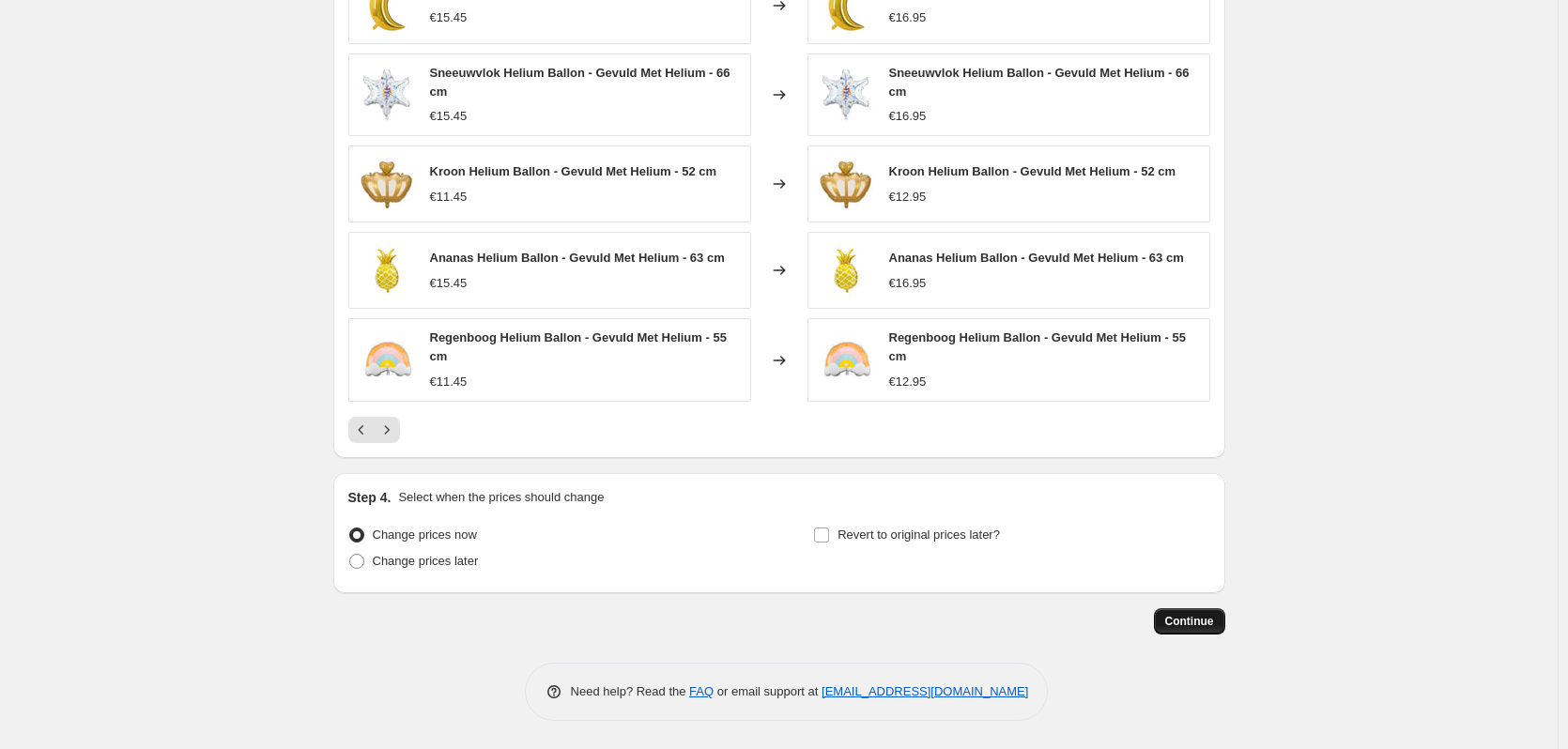
click at [1186, 624] on span "Continue" at bounding box center [1188, 621] width 48 height 15
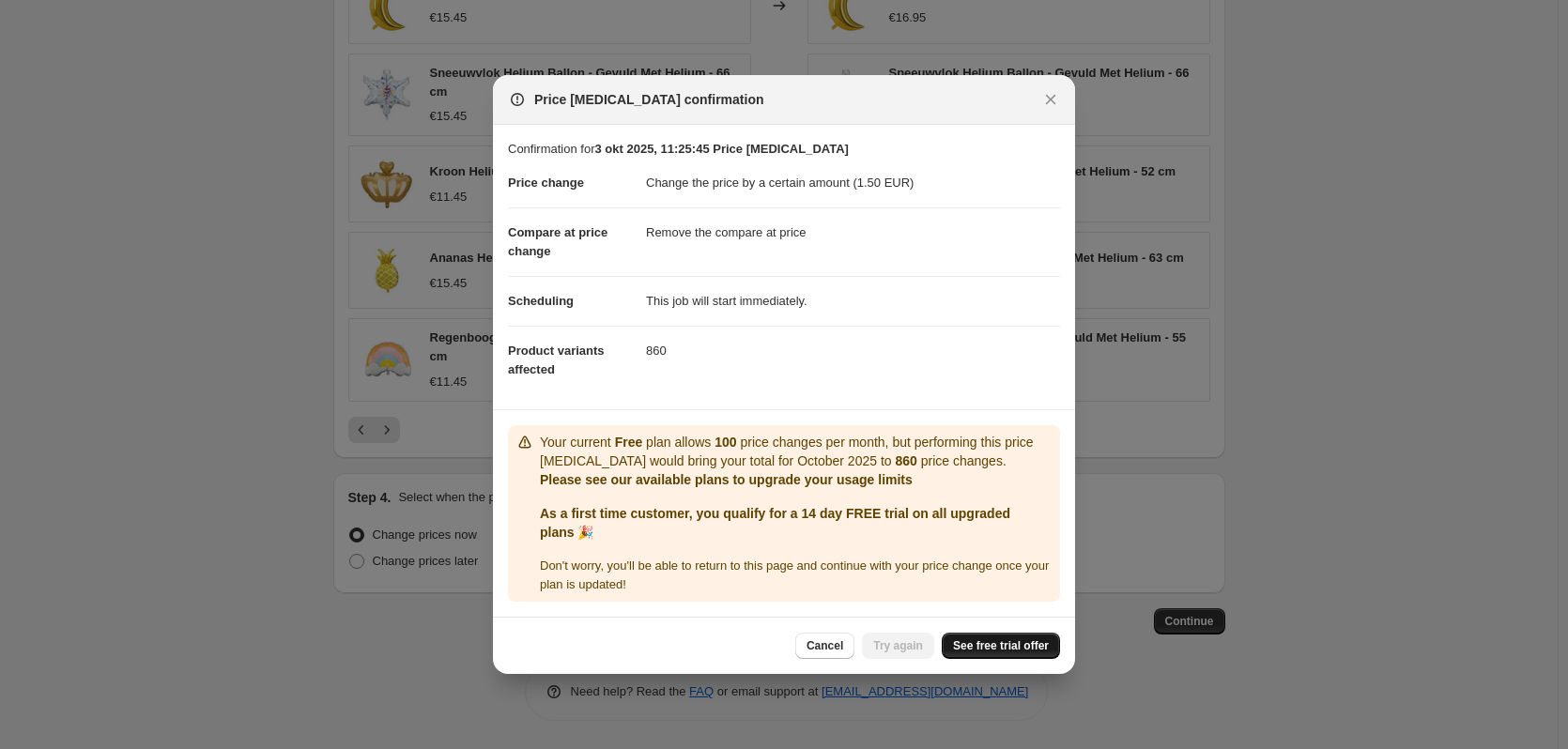
click at [1000, 644] on span "See free trial offer" at bounding box center [1000, 645] width 96 height 15
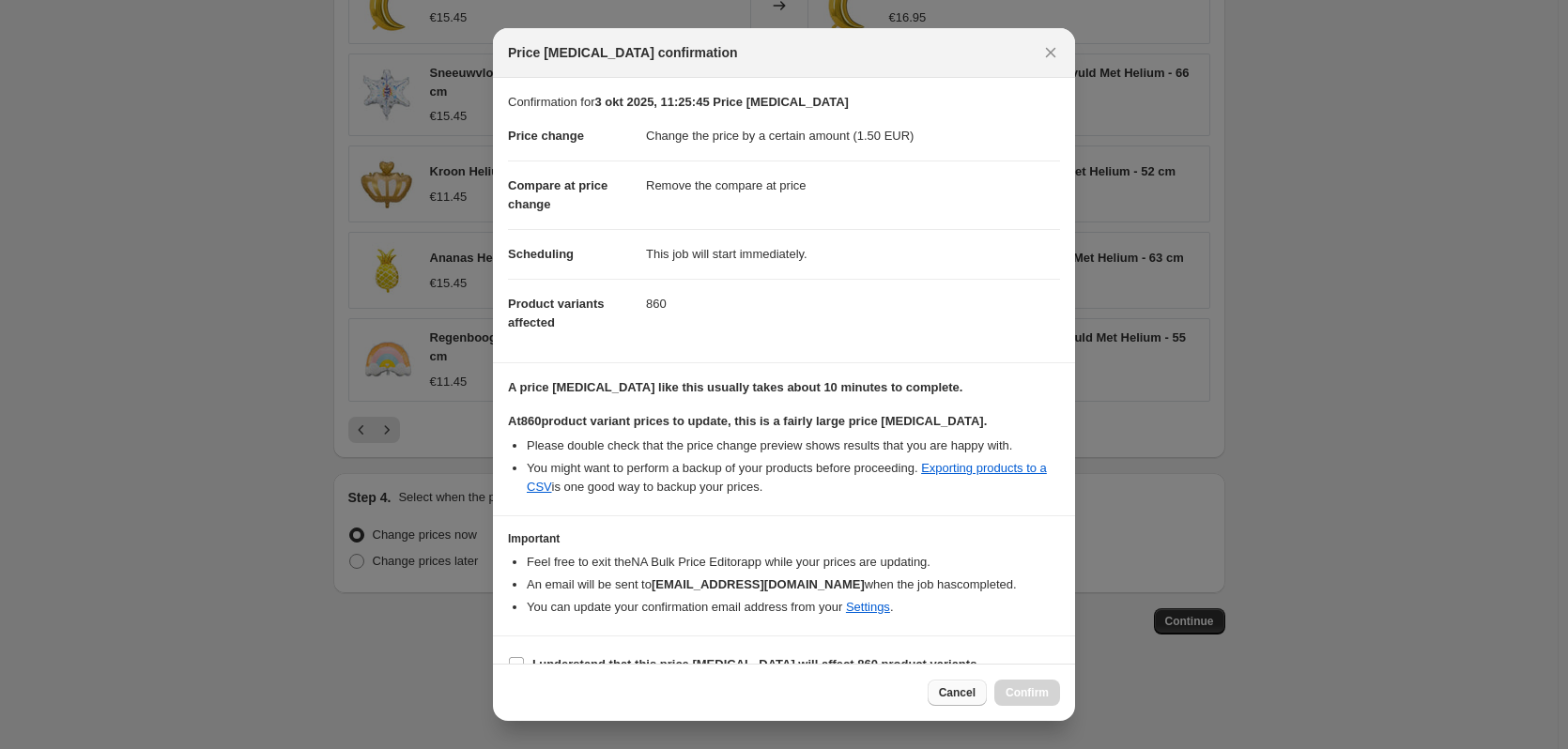
click at [952, 696] on span "Cancel" at bounding box center [957, 693] width 37 height 15
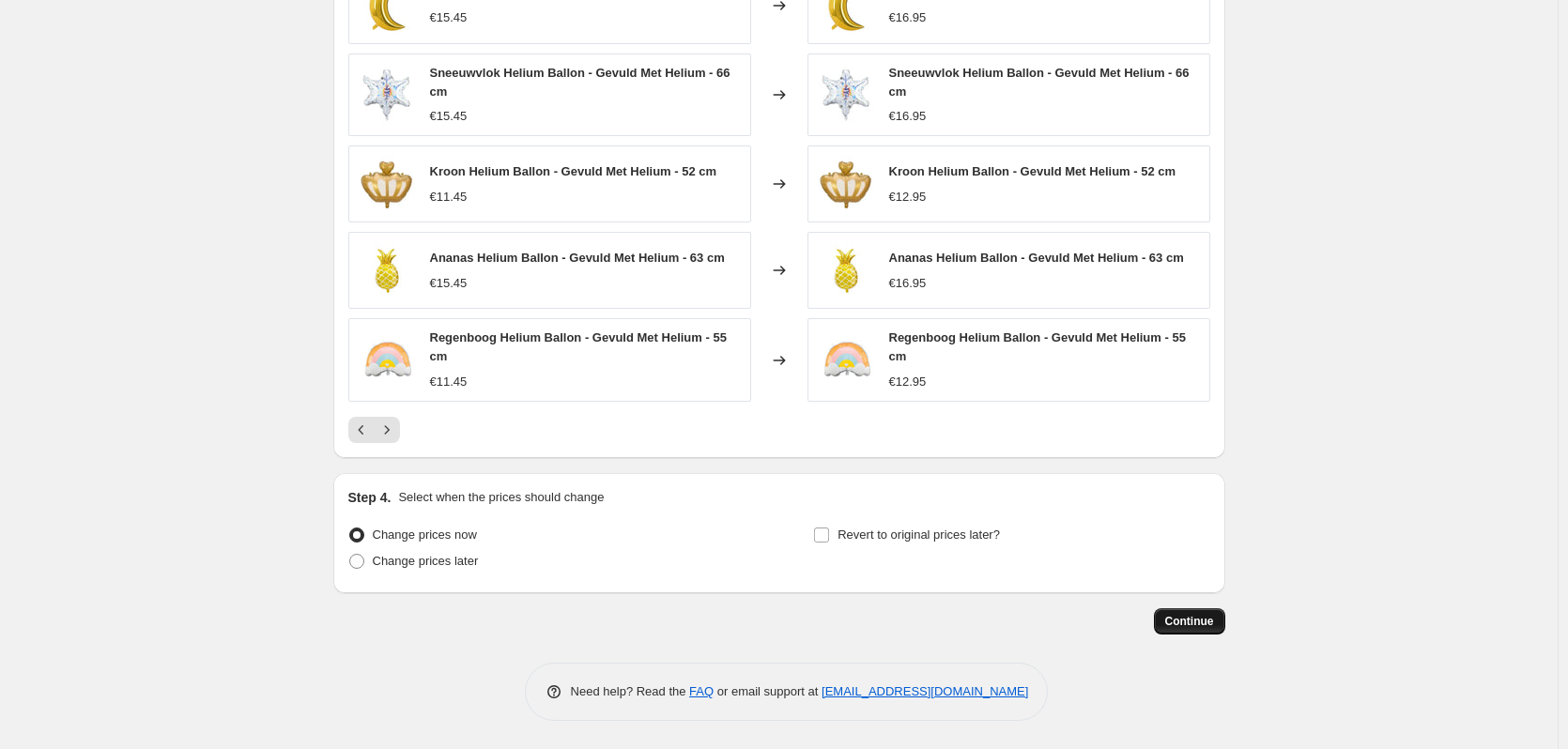
click at [1187, 620] on span "Continue" at bounding box center [1188, 621] width 48 height 15
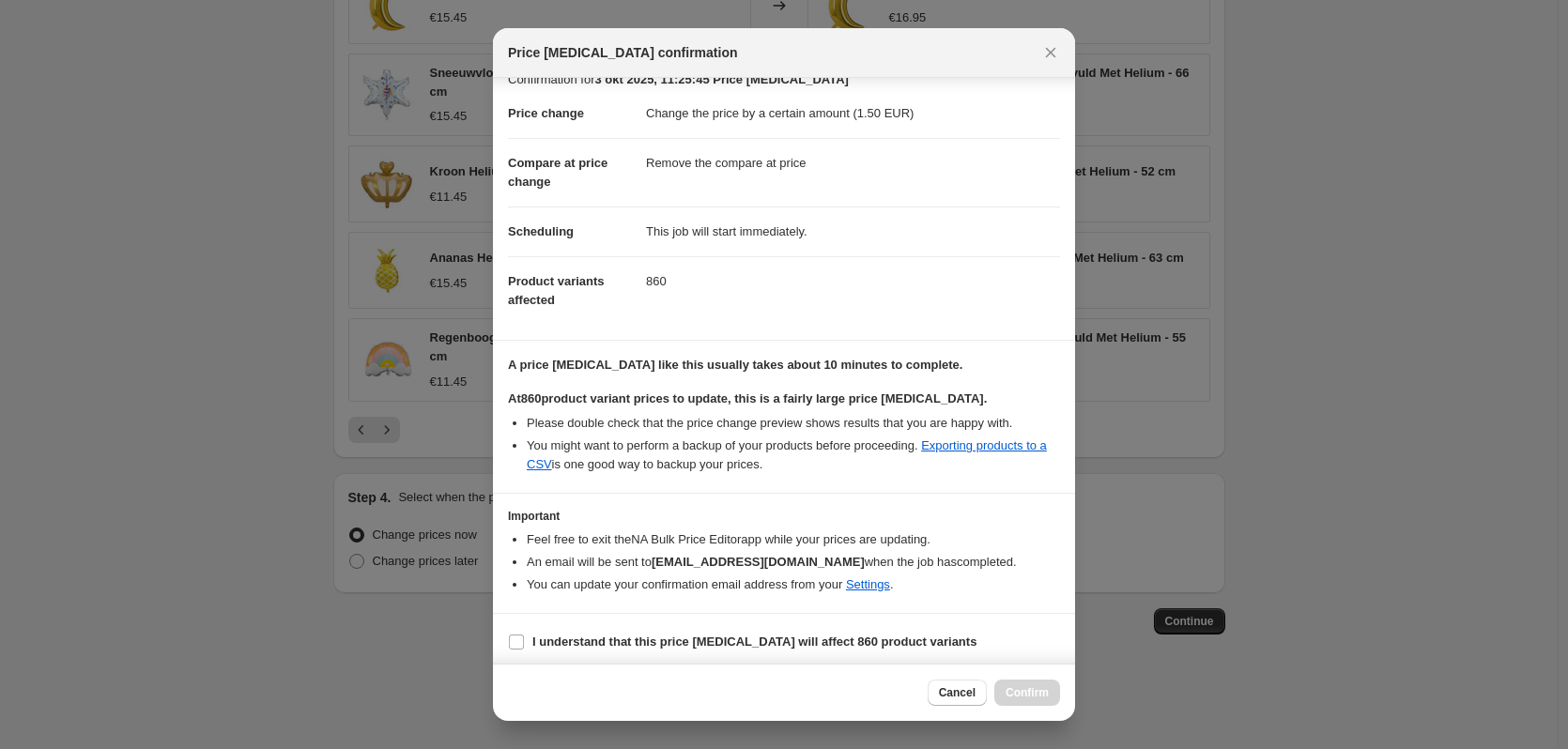
scroll to position [29, 0]
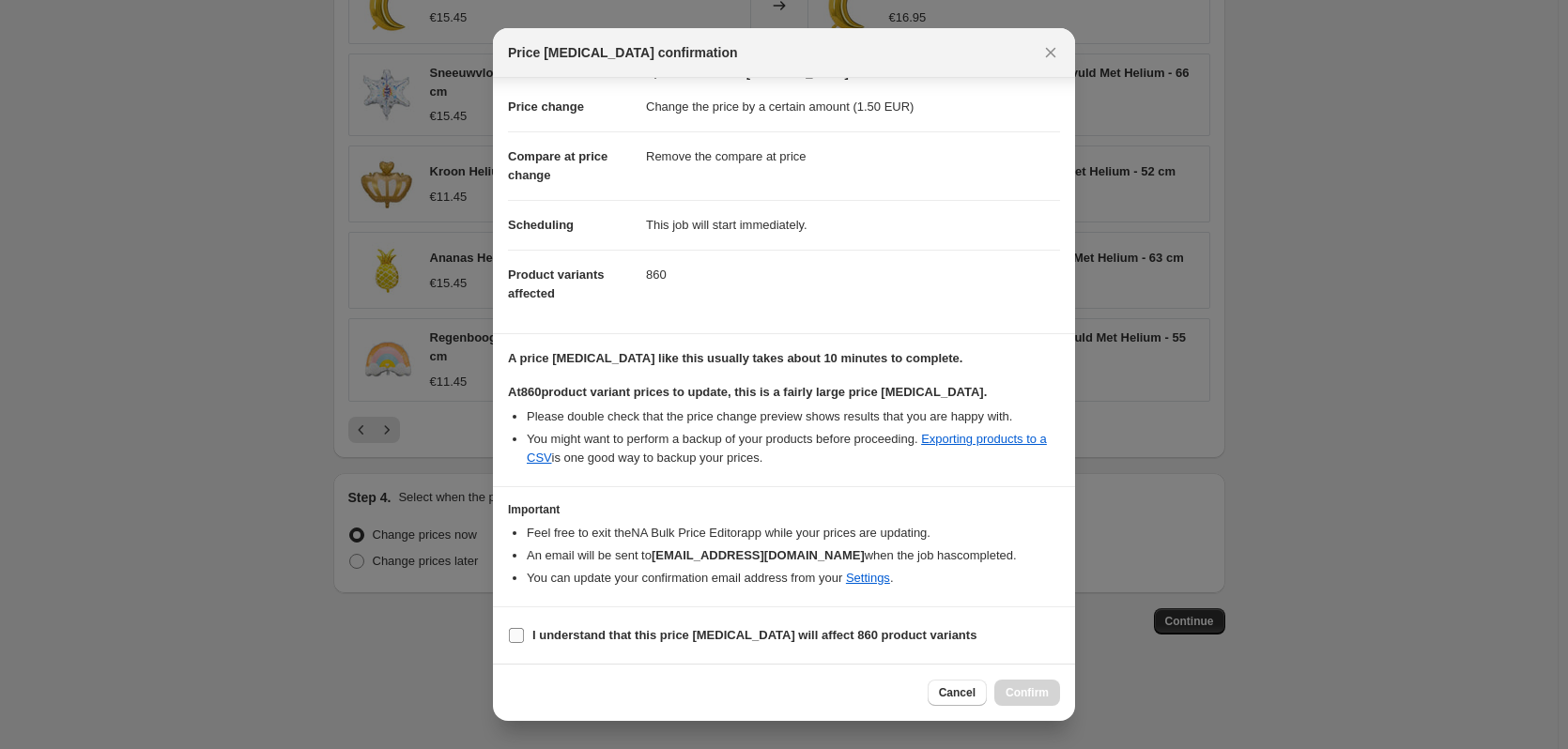
click at [522, 632] on input "I understand that this price change job will affect 860 product variants" at bounding box center [515, 635] width 15 height 15
checkbox input "true"
click at [1023, 700] on span "Confirm" at bounding box center [1027, 693] width 44 height 15
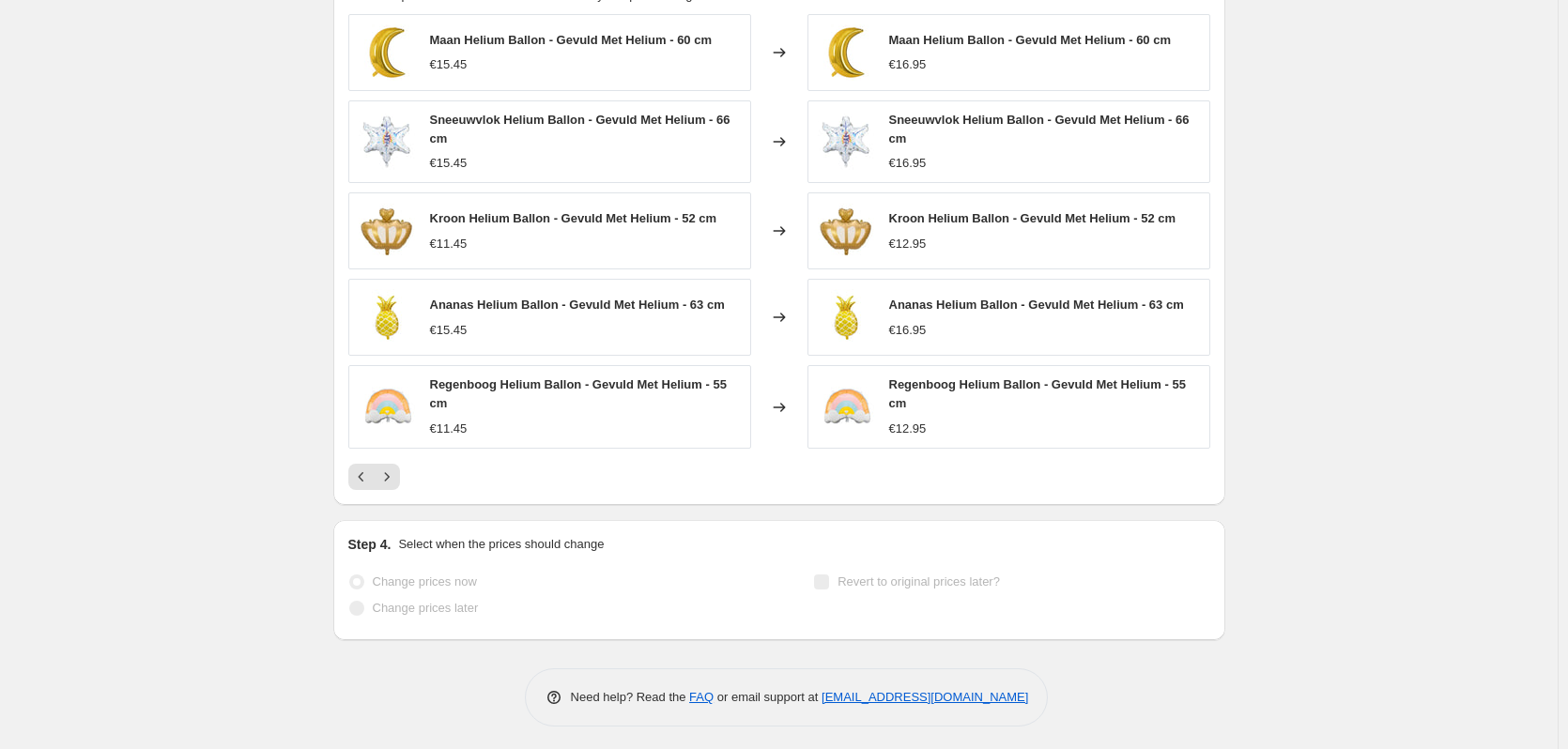
scroll to position [1554, 0]
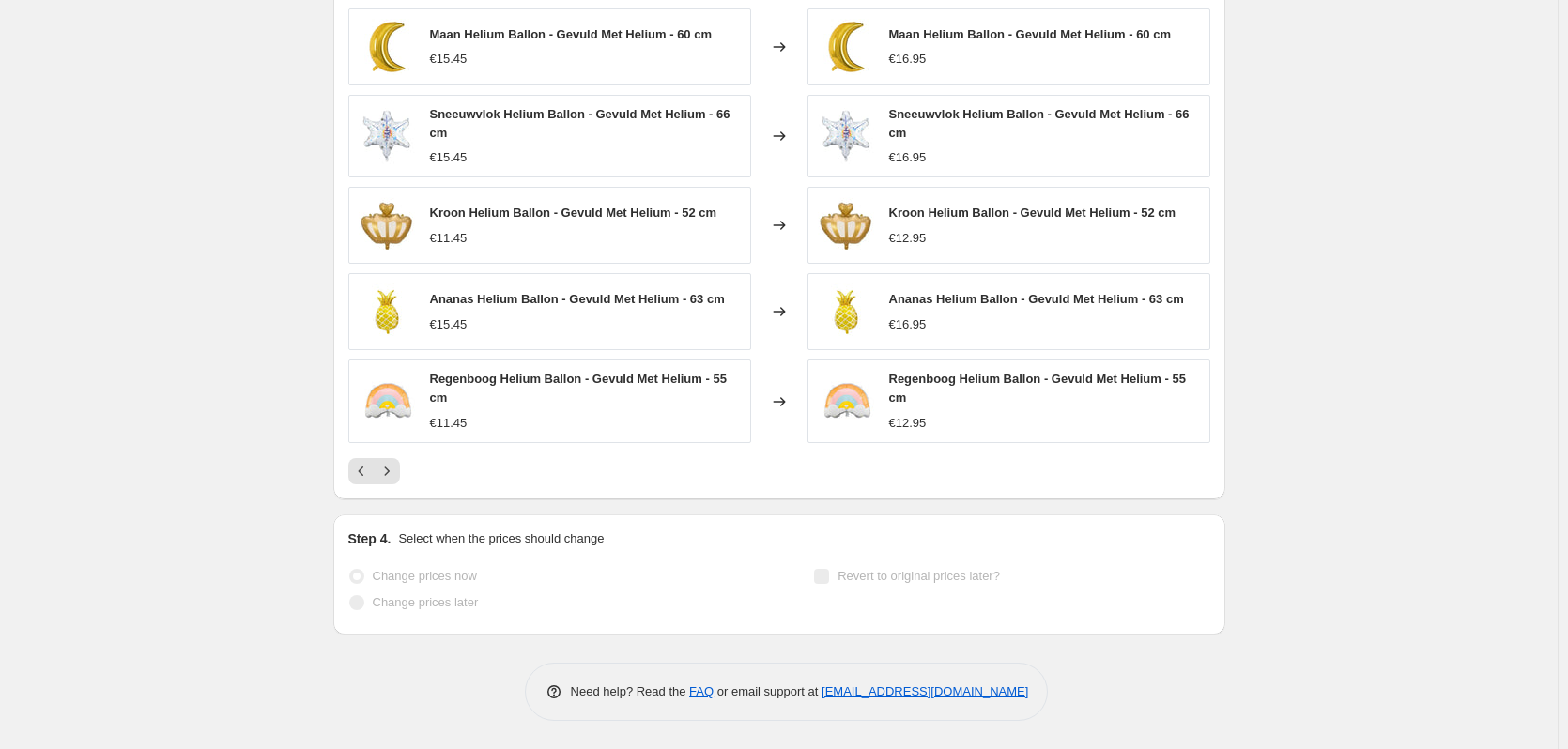
click at [708, 594] on div "Change prices later" at bounding box center [546, 603] width 396 height 27
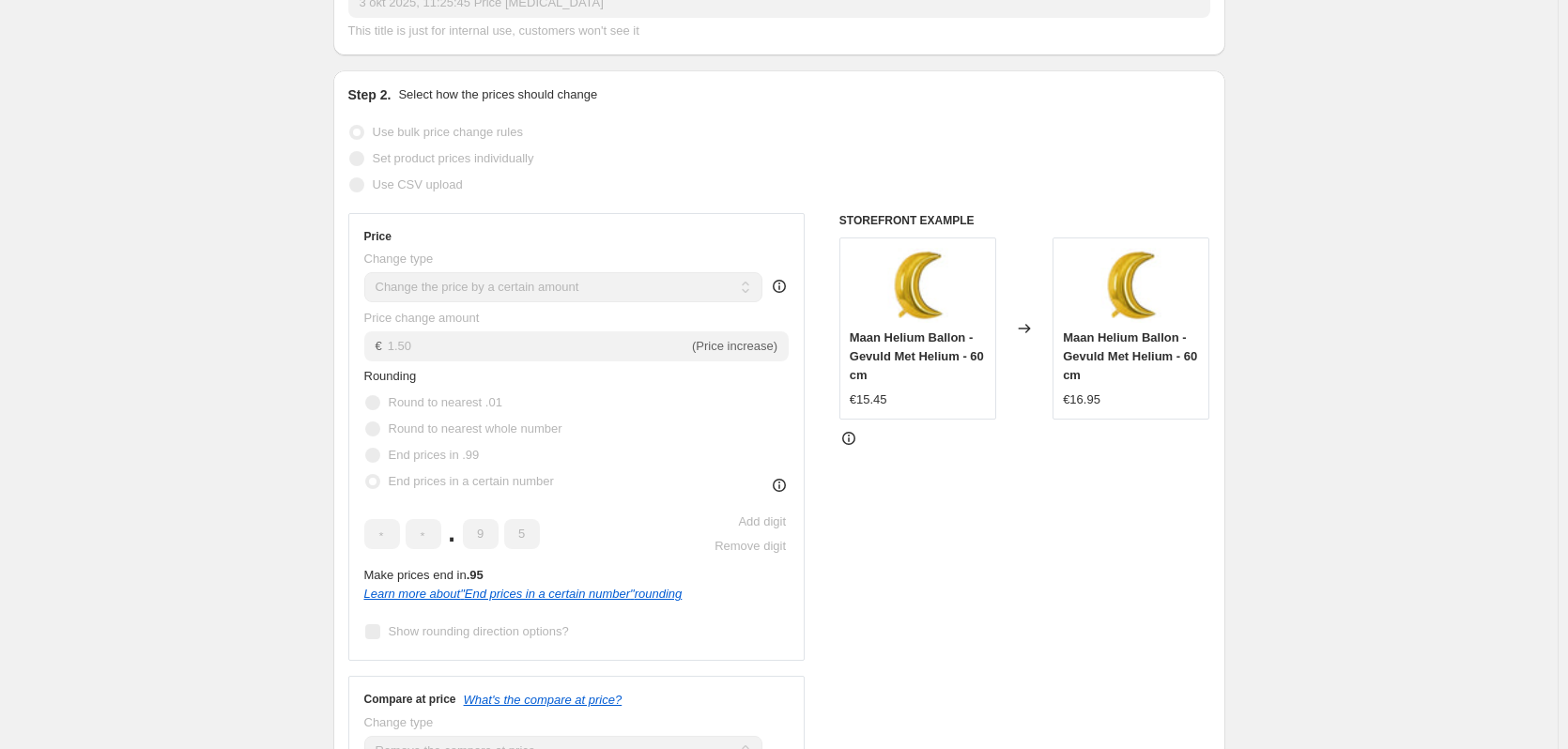
scroll to position [0, 0]
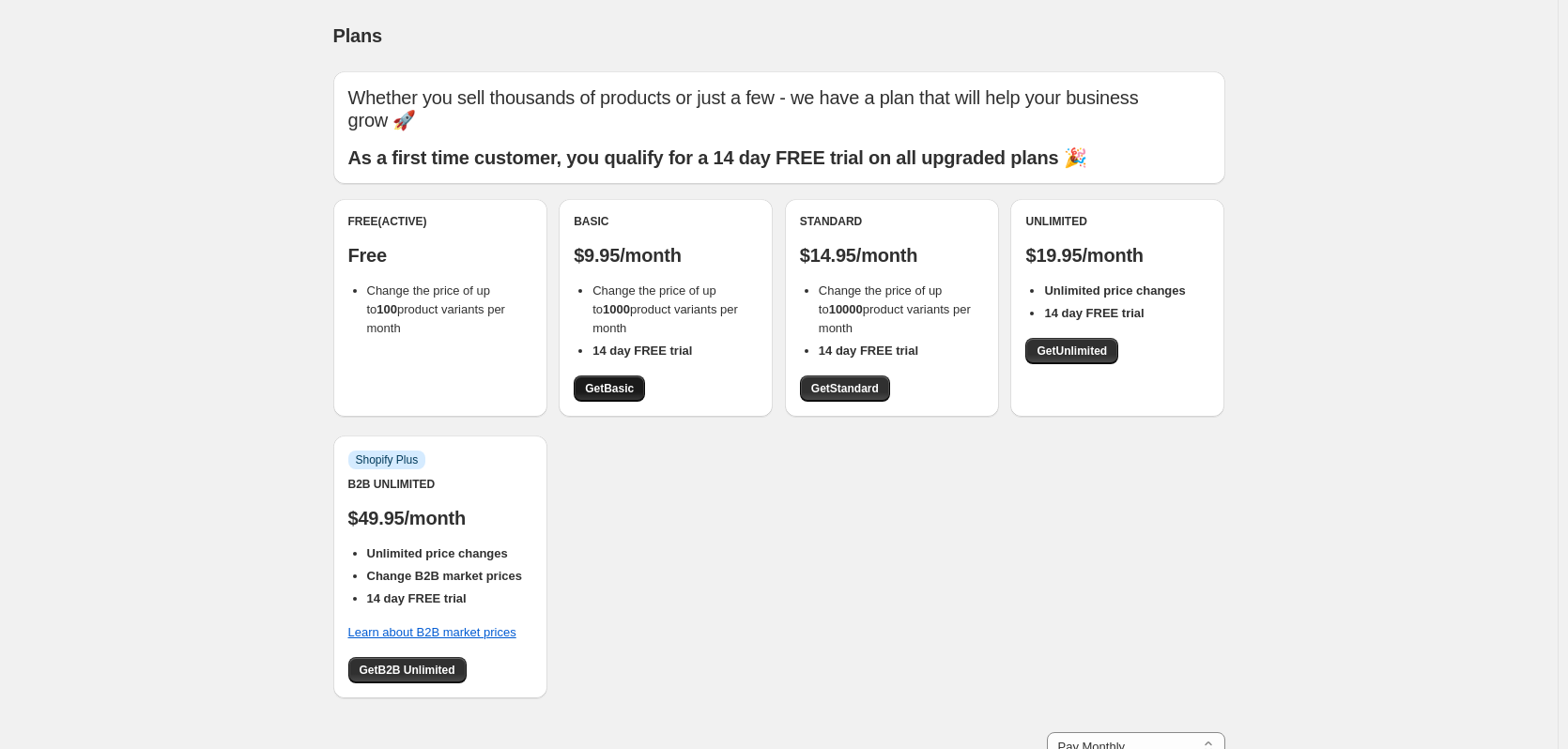
click at [634, 381] on link "Get Basic" at bounding box center [609, 389] width 71 height 27
